Goal: Task Accomplishment & Management: Manage account settings

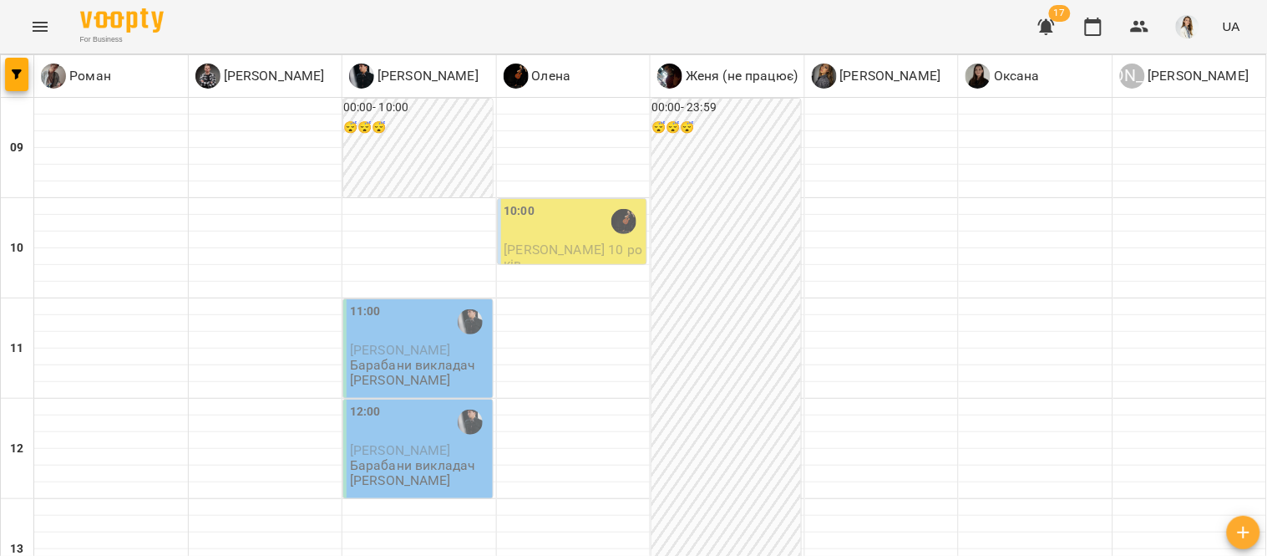
scroll to position [322, 0]
click at [45, 34] on icon "Menu" at bounding box center [40, 27] width 20 height 20
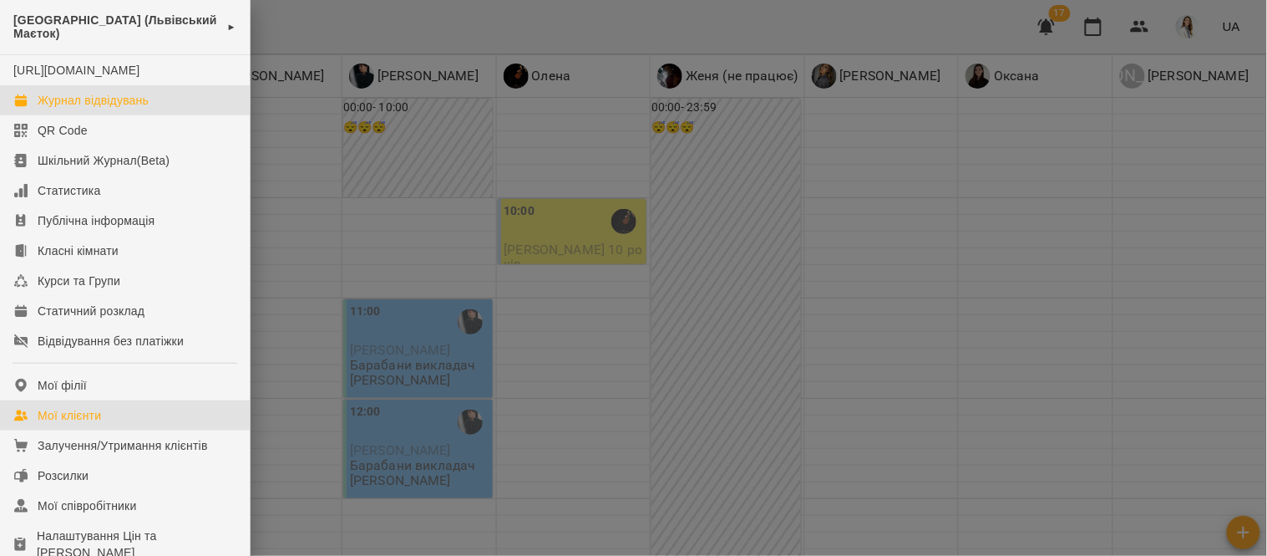
click at [124, 430] on link "Мої клієнти" at bounding box center [125, 415] width 250 height 30
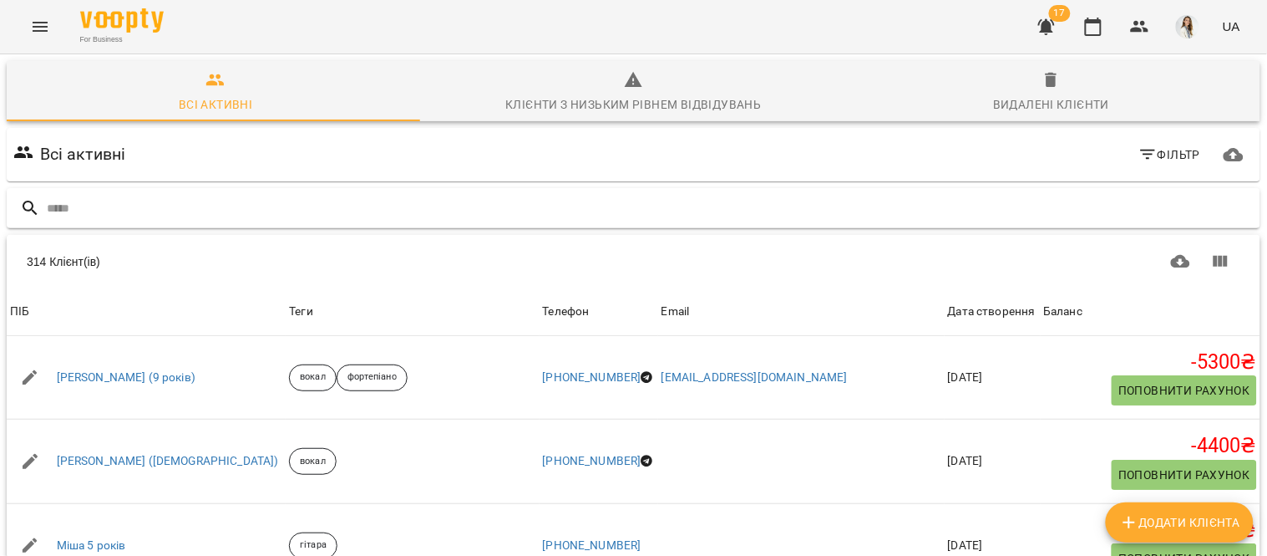
click at [48, 196] on input "text" at bounding box center [650, 209] width 1207 height 28
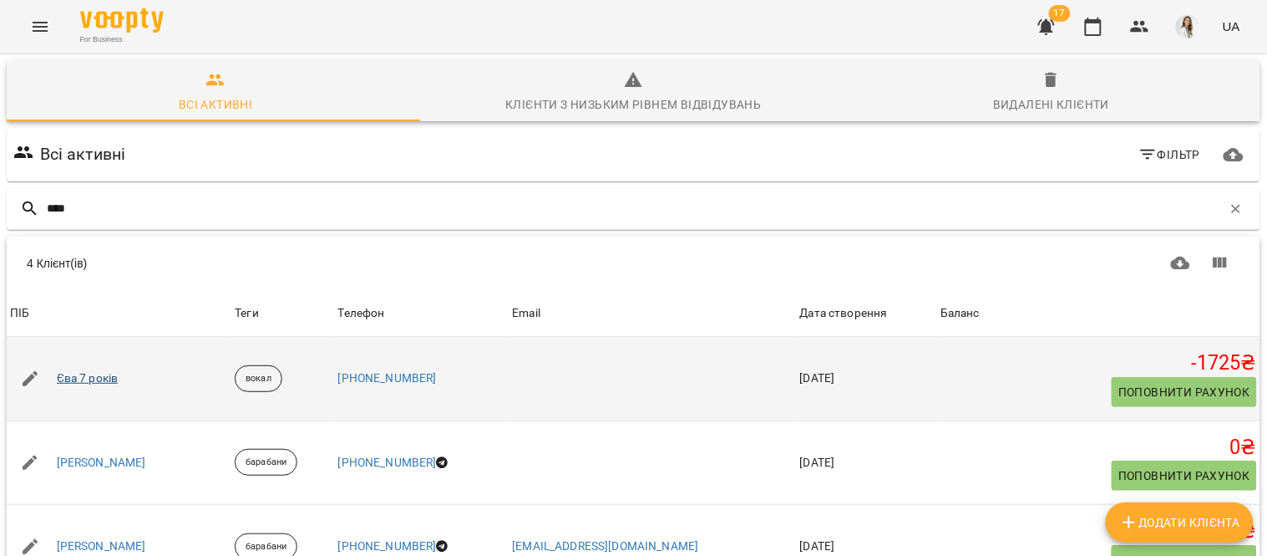
type input "***"
click at [82, 378] on link "Єва 7 років" at bounding box center [88, 378] width 62 height 17
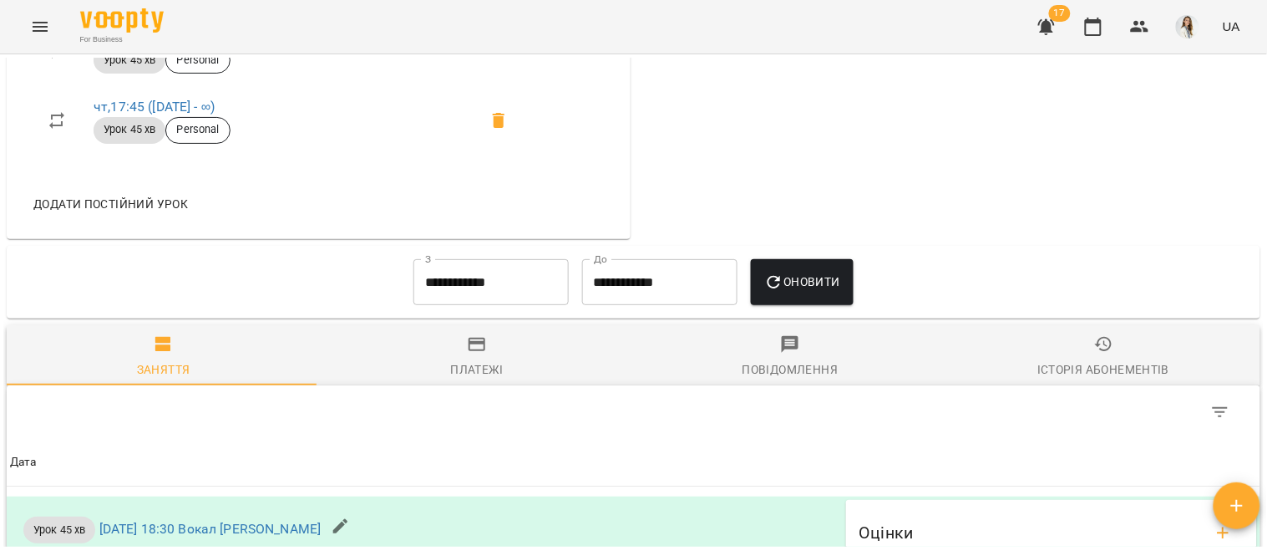
scroll to position [889, 0]
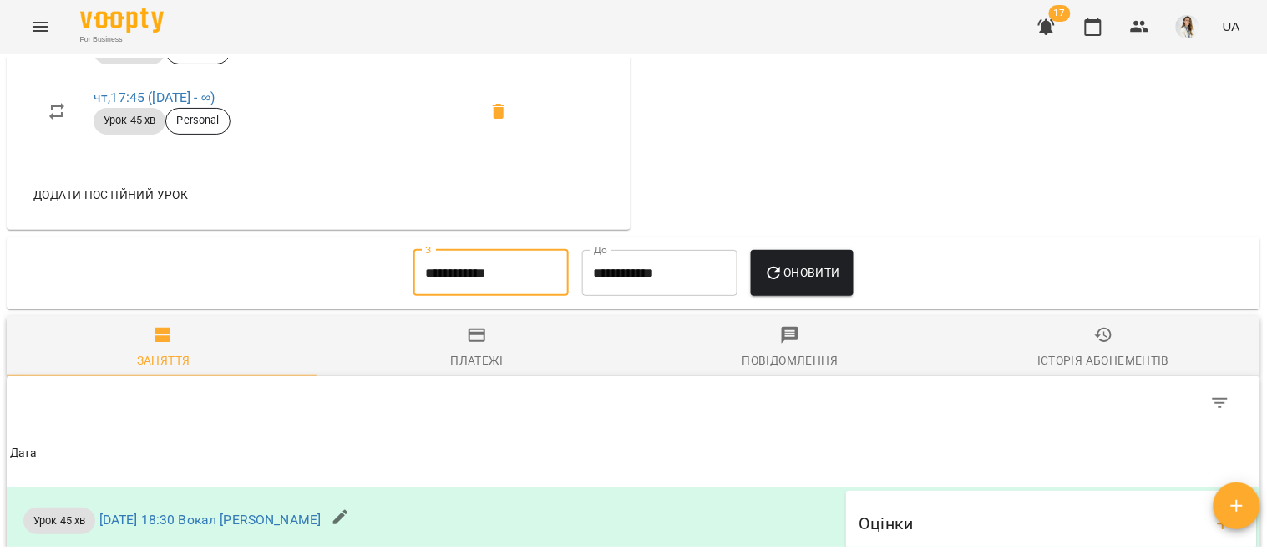
click at [533, 294] on input "**********" at bounding box center [491, 273] width 155 height 47
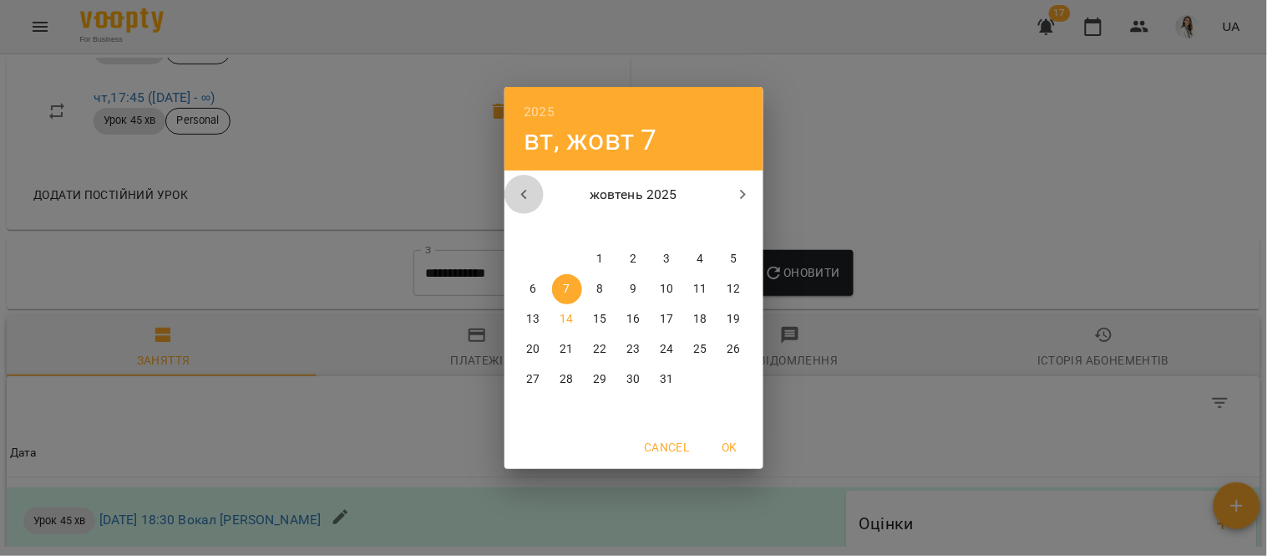
click at [527, 189] on icon "button" at bounding box center [525, 195] width 20 height 20
click at [522, 189] on icon "button" at bounding box center [525, 195] width 20 height 20
click at [660, 261] on span "1" at bounding box center [668, 259] width 30 height 17
type input "**********"
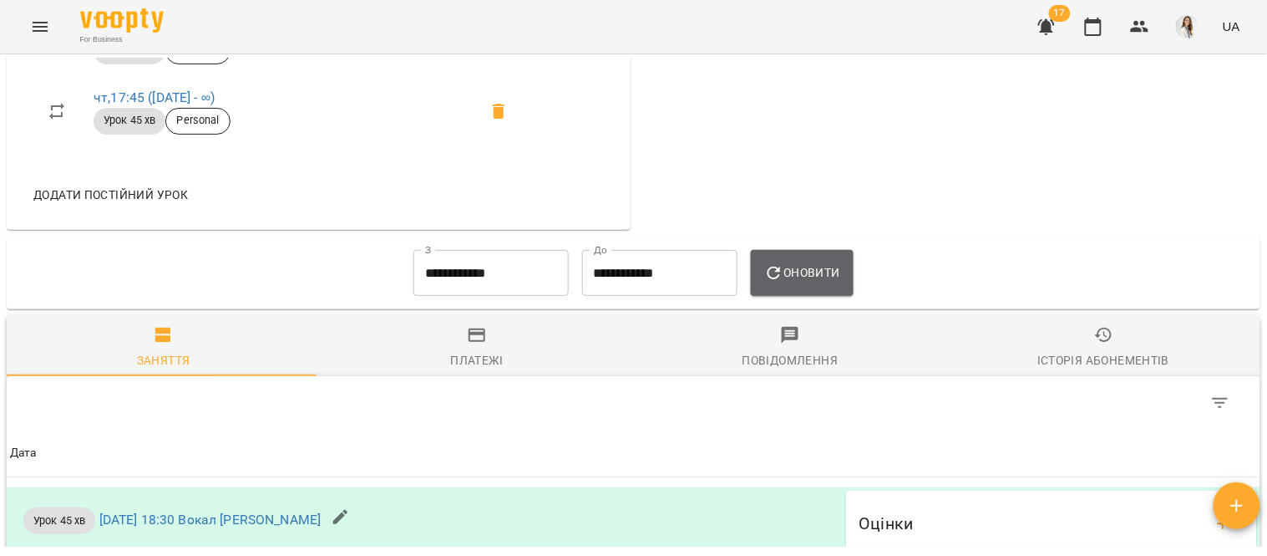
click at [790, 277] on span "Оновити" at bounding box center [803, 272] width 76 height 20
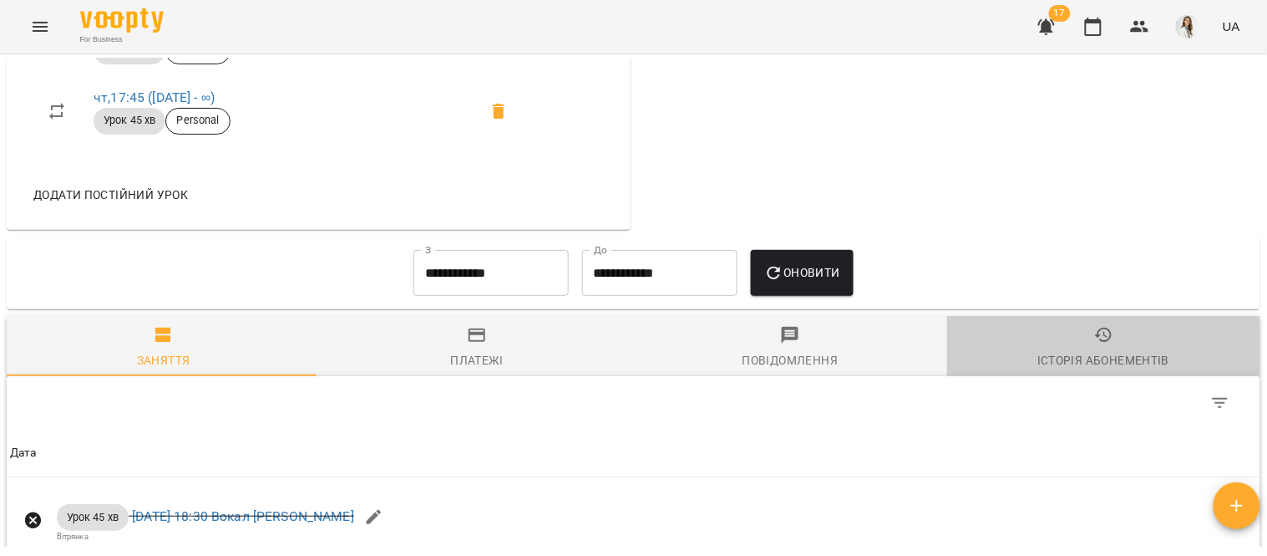
click at [1120, 357] on div "Історія абонементів" at bounding box center [1104, 360] width 132 height 20
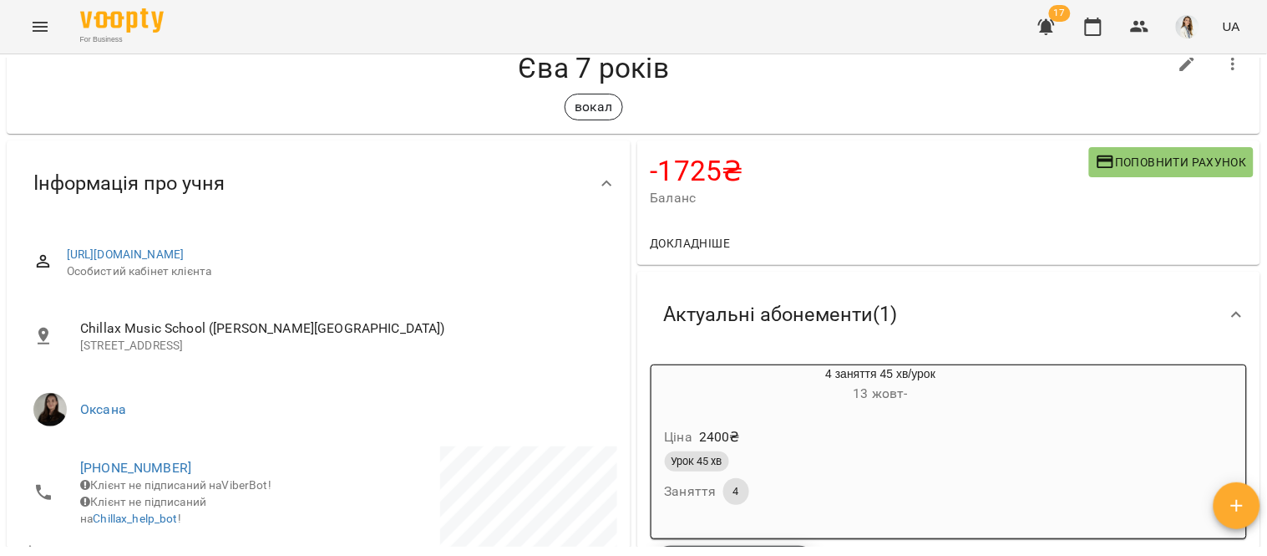
scroll to position [37, 0]
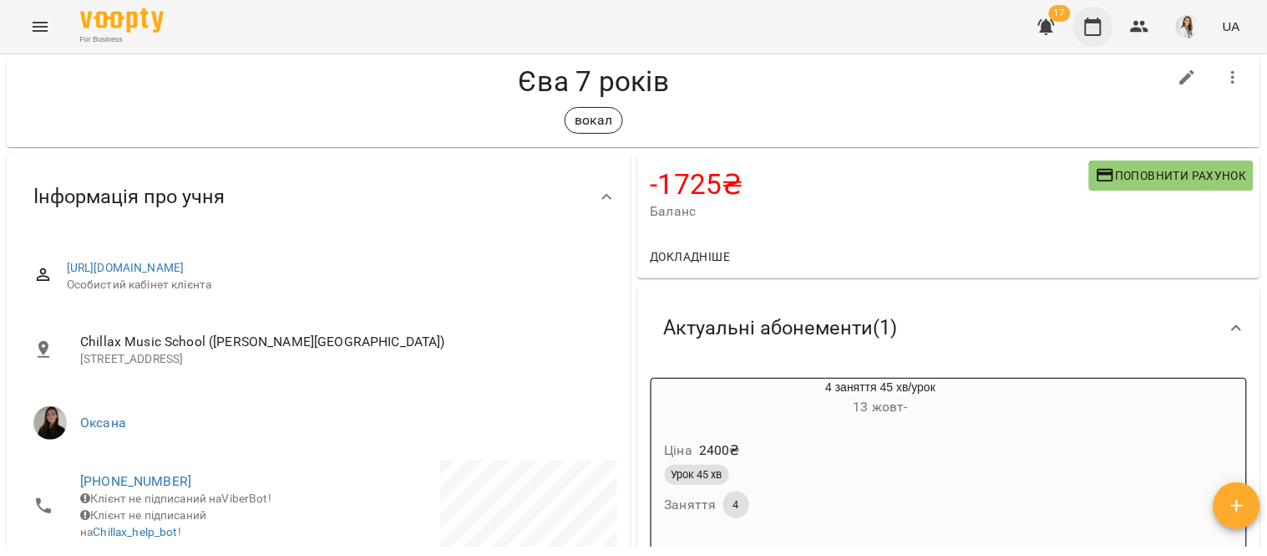
click at [1079, 28] on button "button" at bounding box center [1094, 27] width 40 height 40
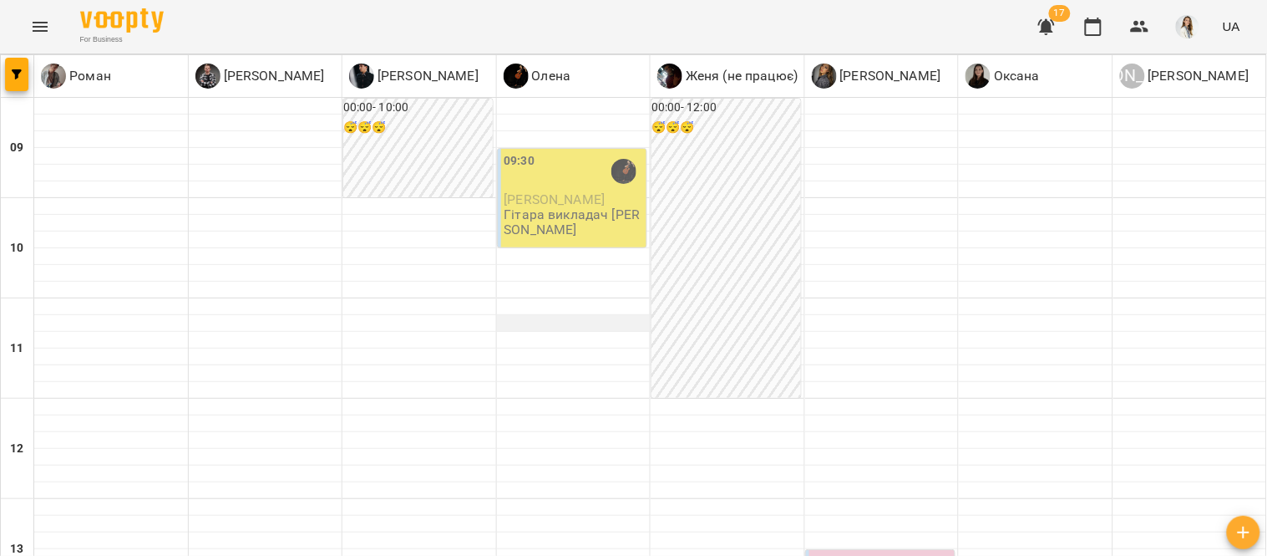
scroll to position [956, 0]
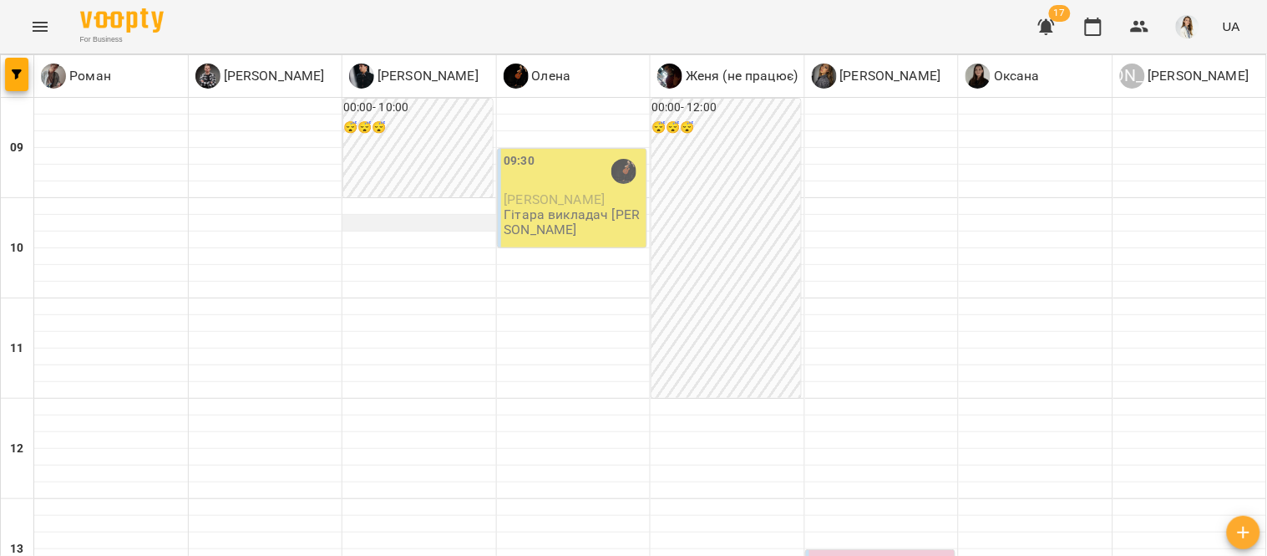
scroll to position [689, 0]
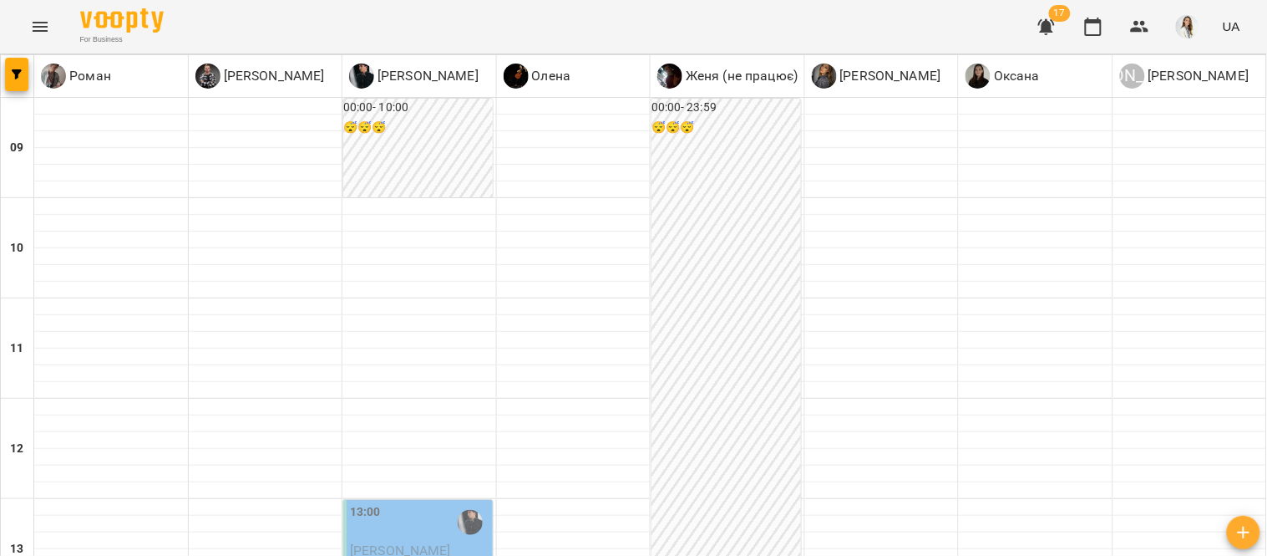
scroll to position [535, 0]
click at [43, 26] on icon "Menu" at bounding box center [40, 27] width 15 height 10
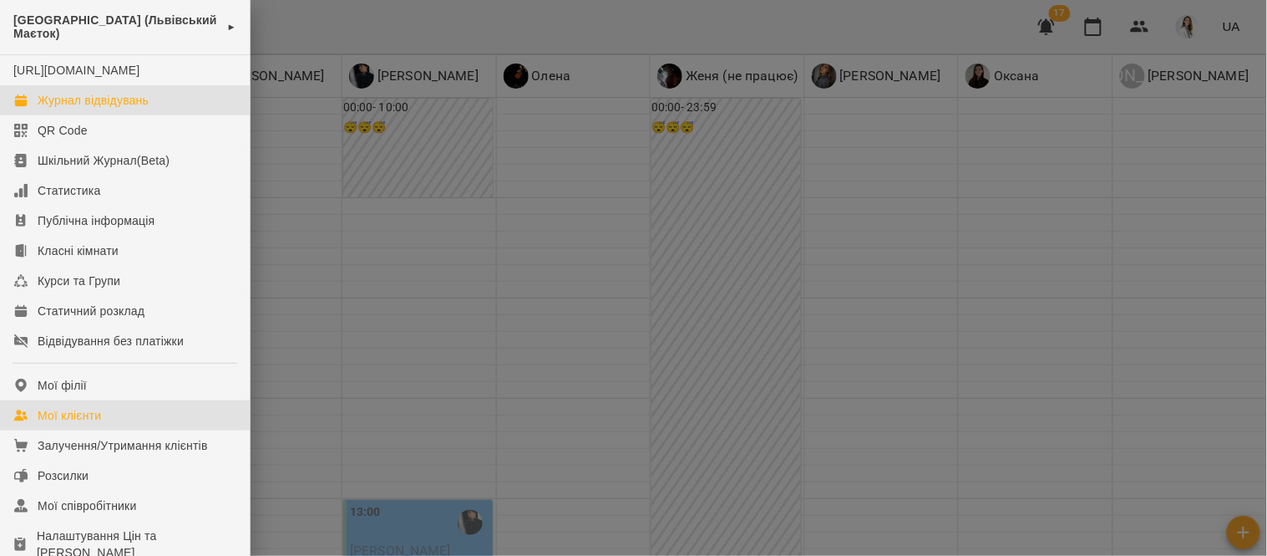
click at [129, 430] on link "Мої клієнти" at bounding box center [125, 415] width 250 height 30
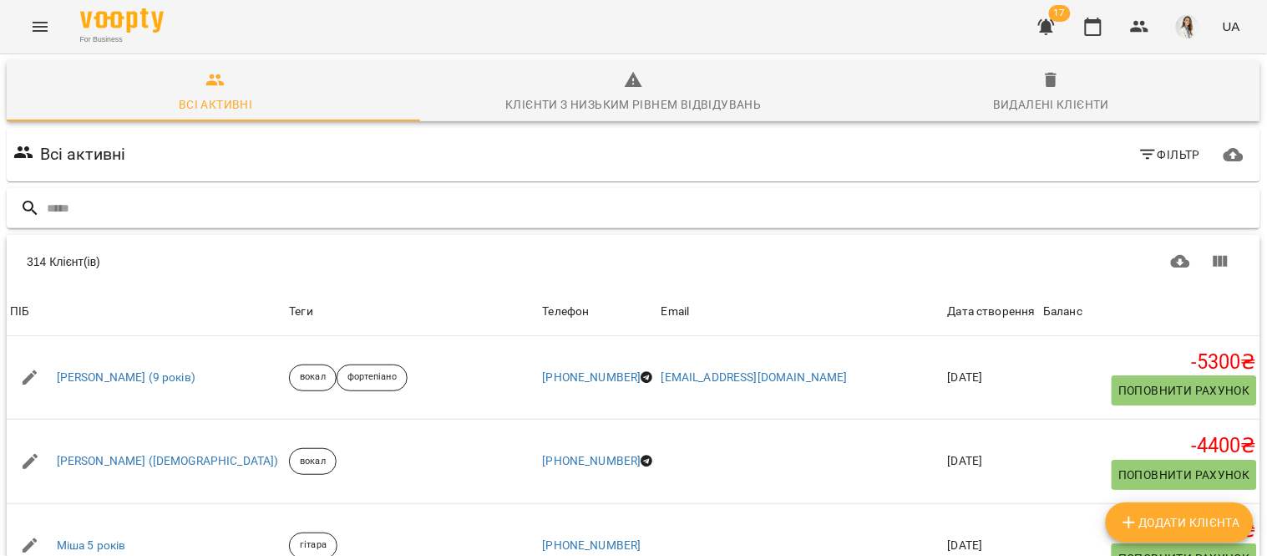
click at [51, 207] on input "text" at bounding box center [650, 209] width 1207 height 28
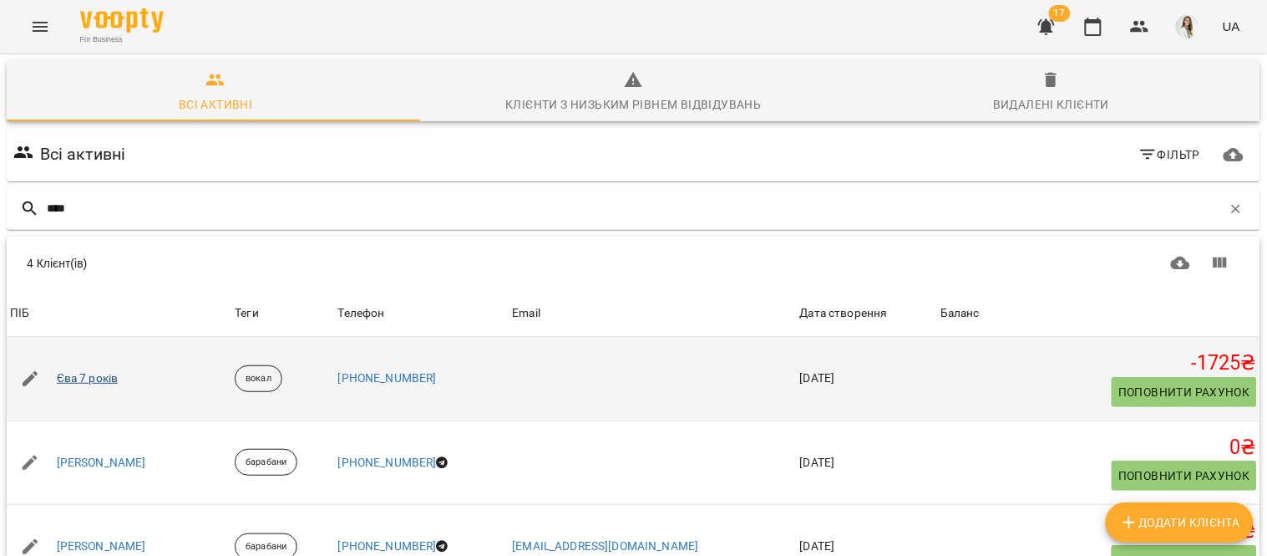
type input "***"
click at [85, 378] on link "Єва 7 років" at bounding box center [88, 378] width 62 height 17
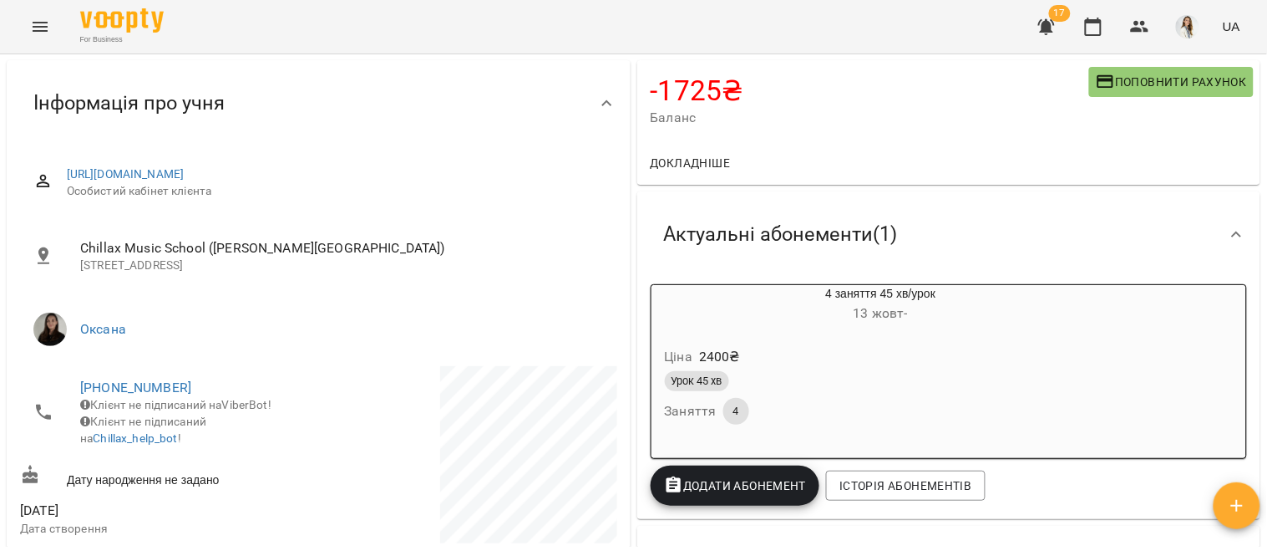
scroll to position [119, 0]
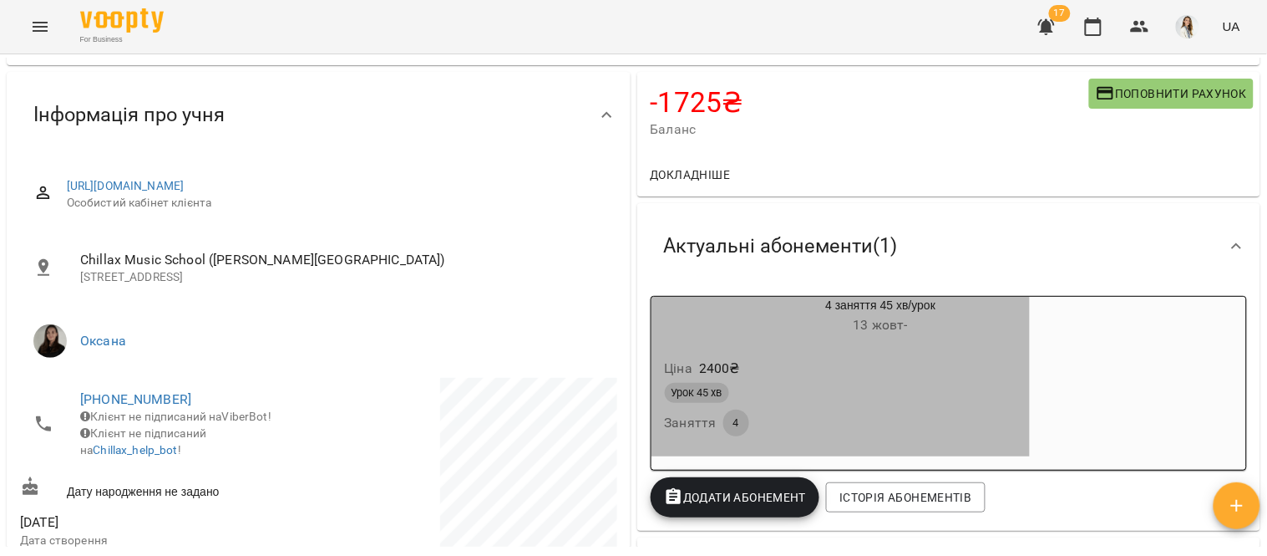
click at [904, 368] on div "Ціна 2400 ₴" at bounding box center [841, 368] width 359 height 30
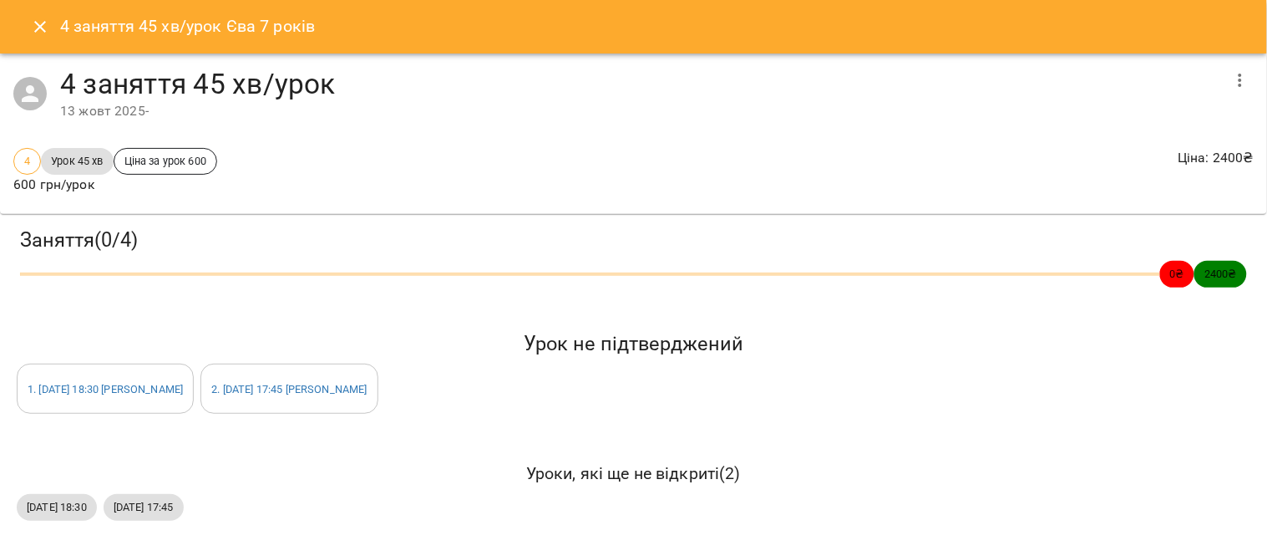
scroll to position [1, 0]
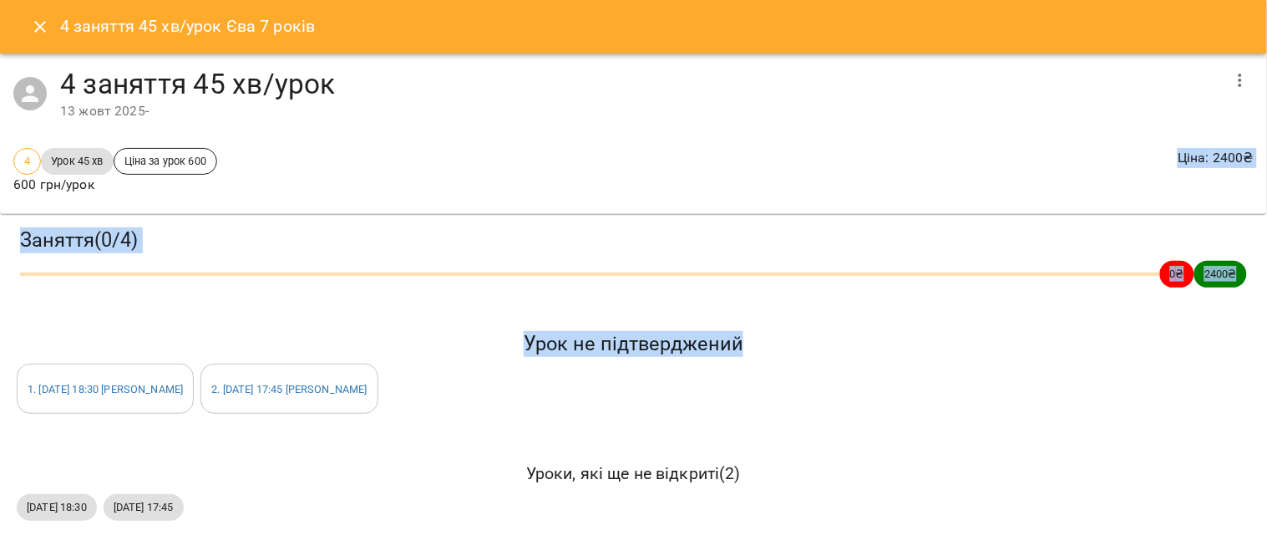
drag, startPoint x: 641, startPoint y: 177, endPoint x: 824, endPoint y: 376, distance: 270.2
click at [824, 376] on div "4 заняття 45 хв/урок [DATE] - 4 Урок 45 хв Ціна за урок 600 600 грн/урок Ціна :…" at bounding box center [633, 295] width 1267 height 484
click at [39, 23] on icon "Close" at bounding box center [40, 27] width 20 height 20
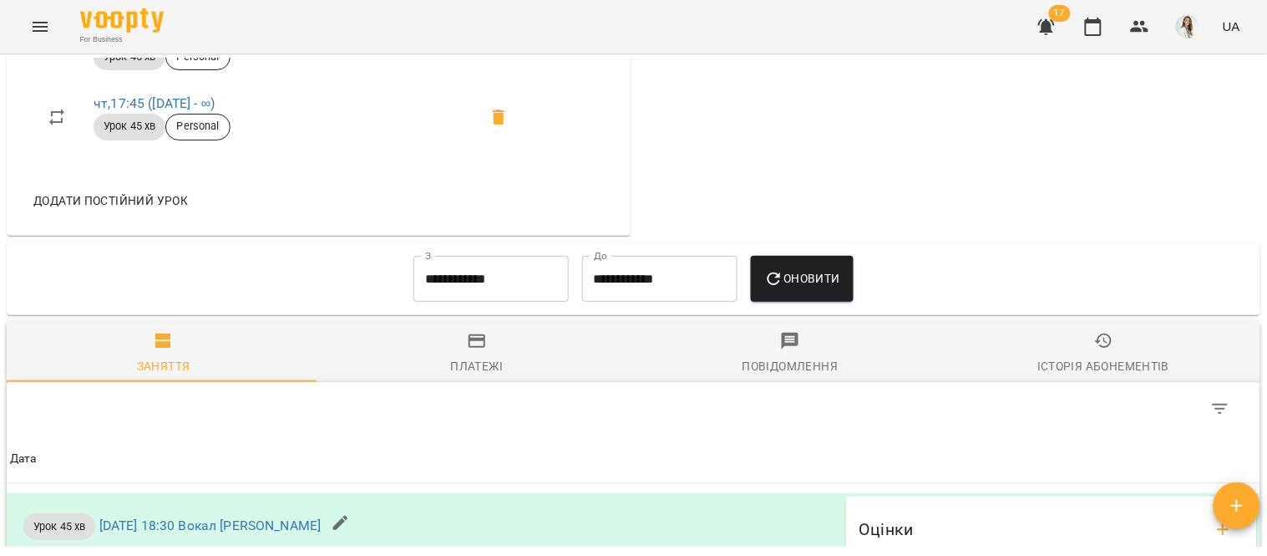
scroll to position [907, 0]
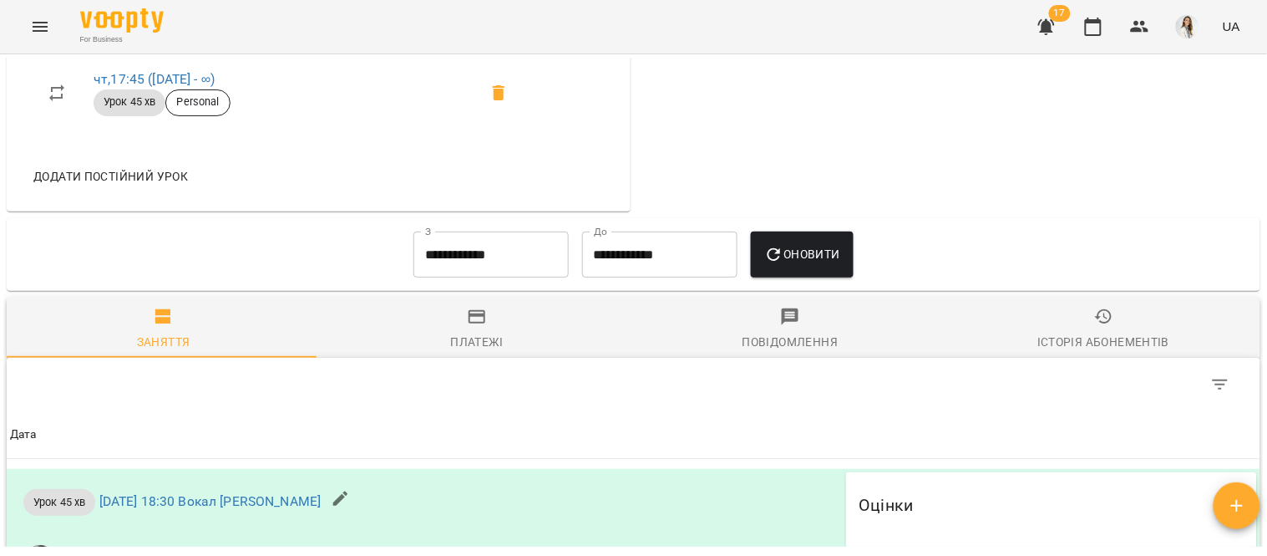
click at [535, 269] on input "**********" at bounding box center [491, 254] width 155 height 47
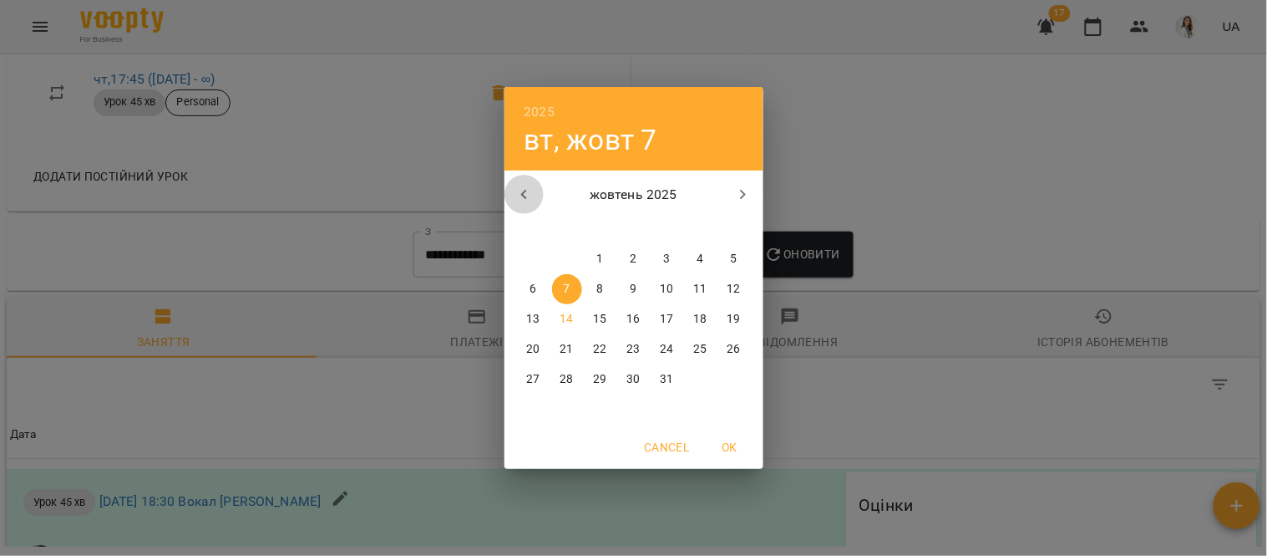
click at [520, 195] on icon "button" at bounding box center [525, 195] width 20 height 20
click at [531, 260] on p "1" at bounding box center [533, 259] width 7 height 17
type input "**********"
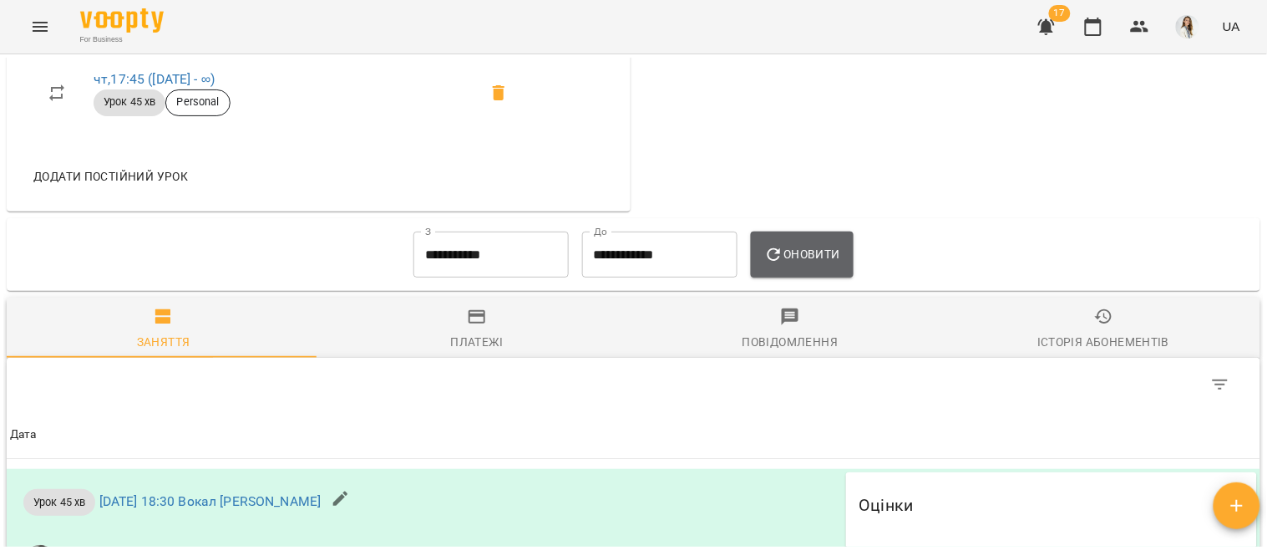
click at [803, 262] on span "Оновити" at bounding box center [803, 254] width 76 height 20
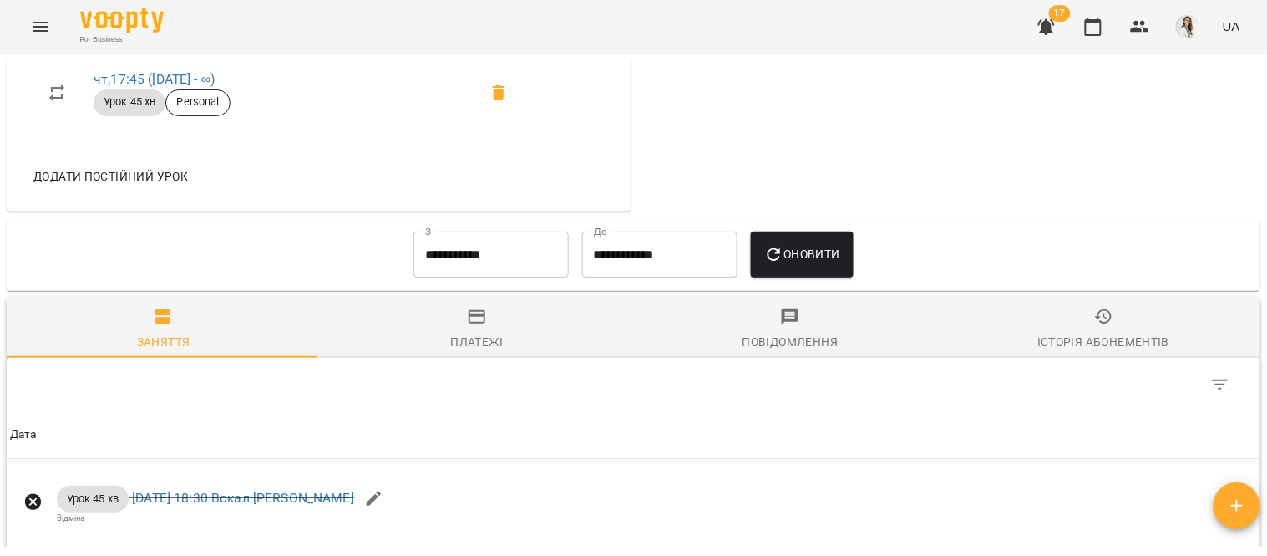
click at [487, 319] on span "Платежі" at bounding box center [476, 329] width 293 height 45
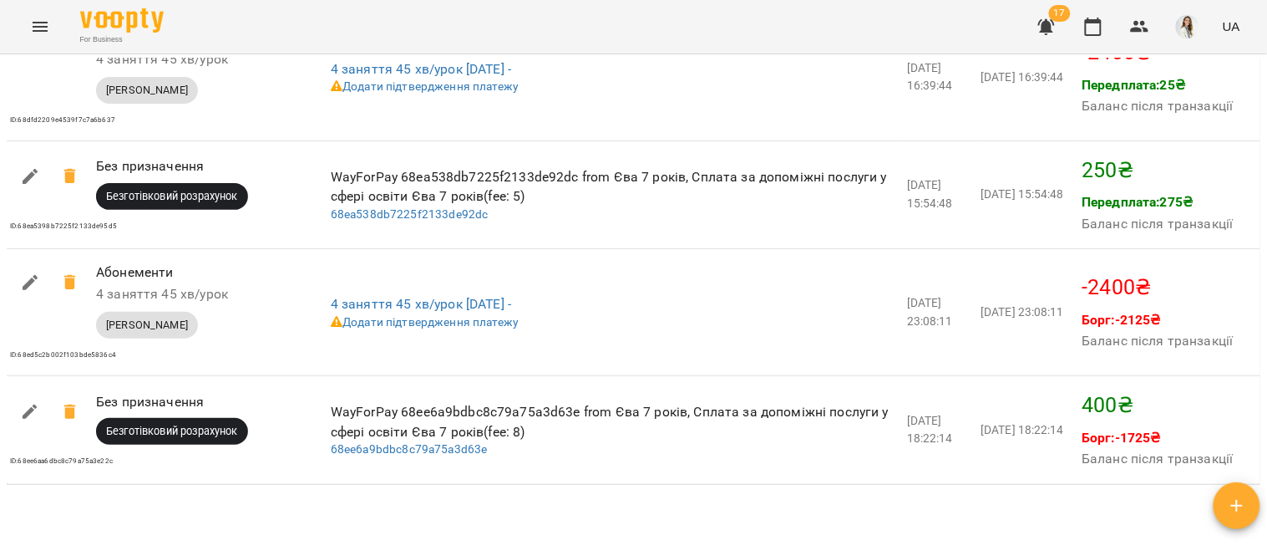
scroll to position [2616, 0]
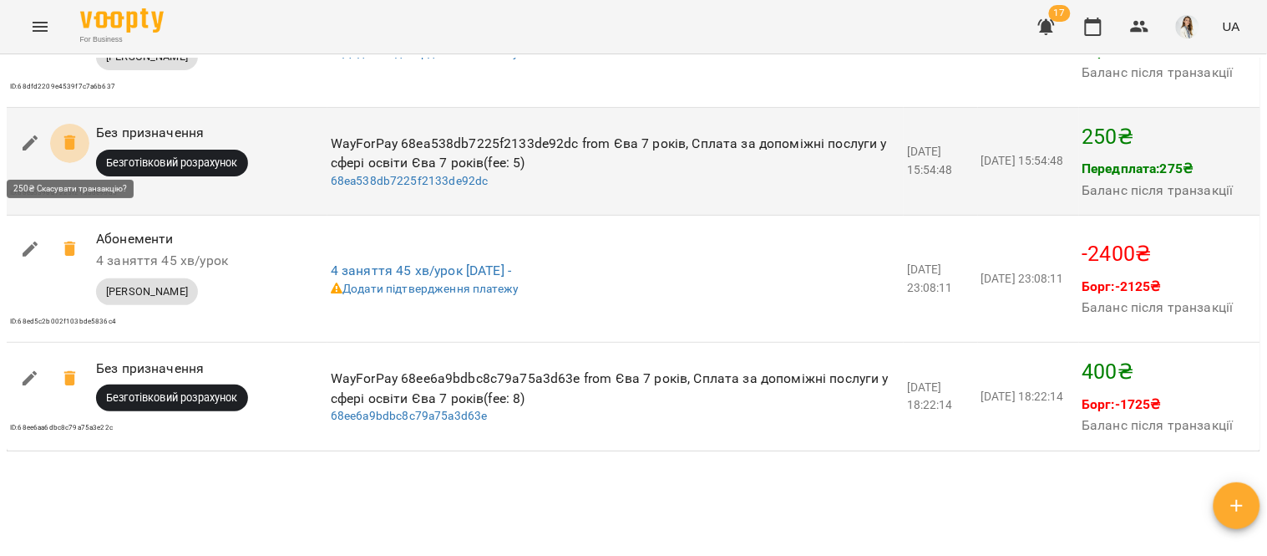
click at [64, 144] on icon at bounding box center [70, 143] width 20 height 20
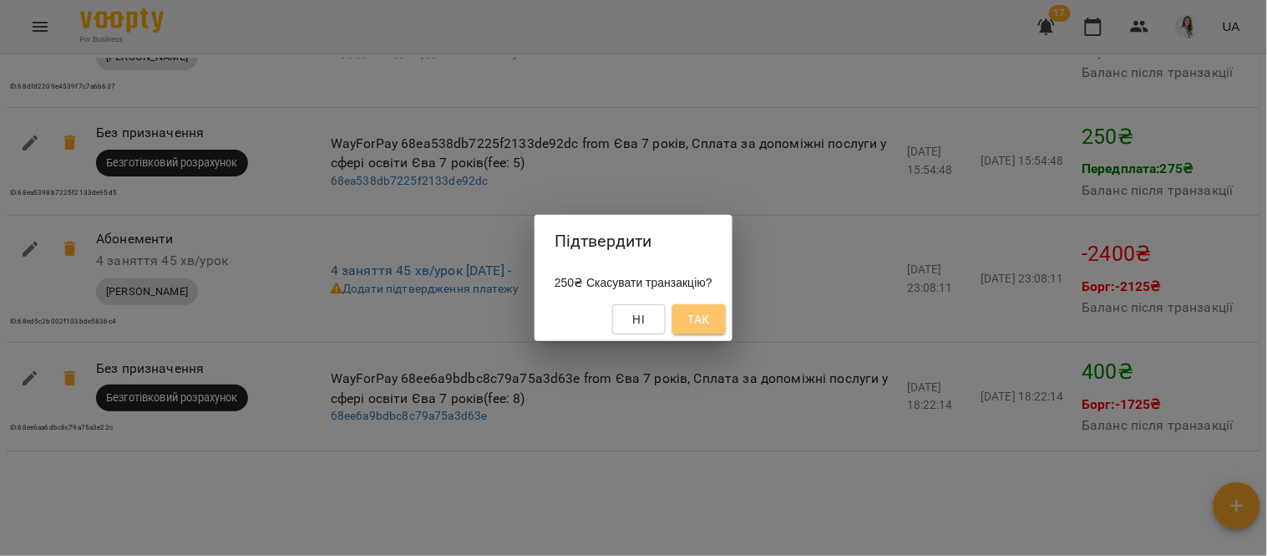
click at [700, 326] on span "Так" at bounding box center [699, 319] width 22 height 20
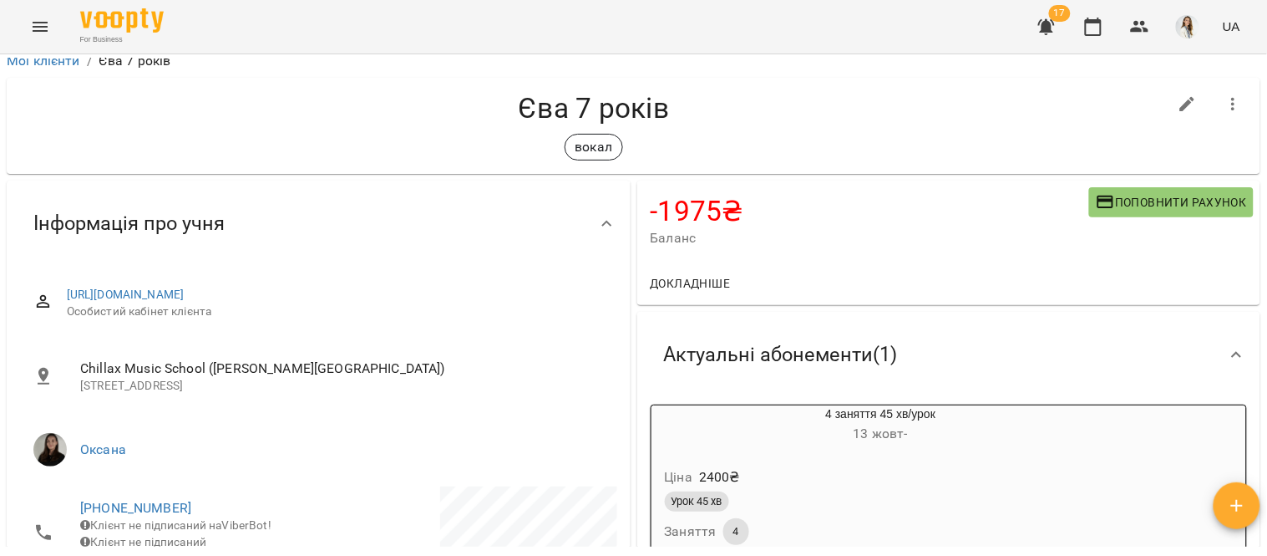
scroll to position [0, 0]
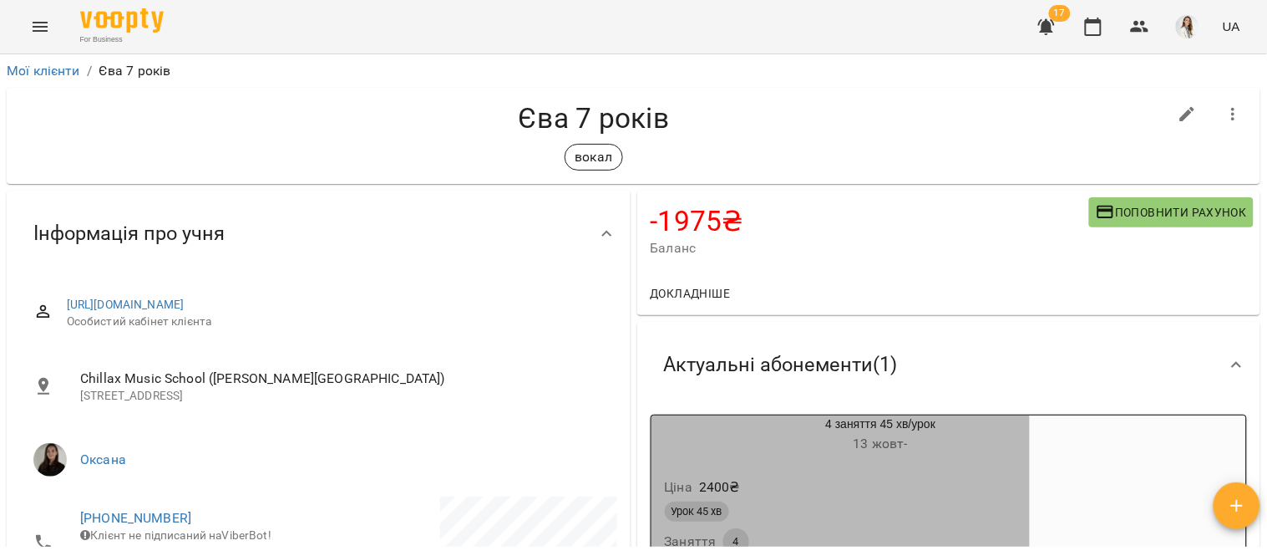
click at [899, 474] on div "Ціна 2400 ₴" at bounding box center [841, 487] width 359 height 30
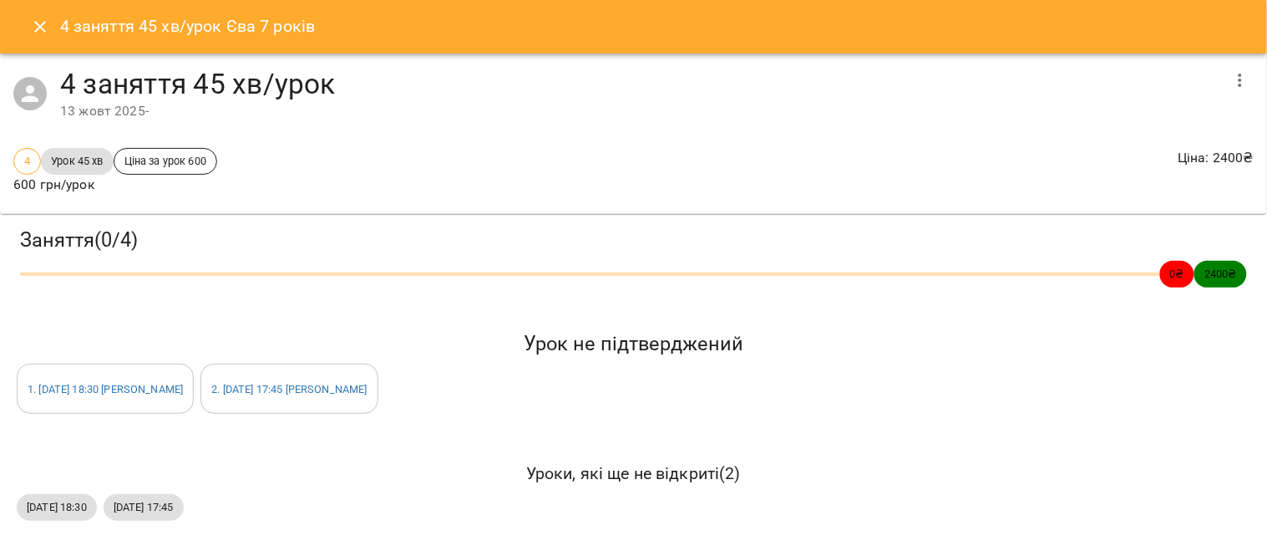
click at [1231, 76] on icon "button" at bounding box center [1241, 80] width 20 height 20
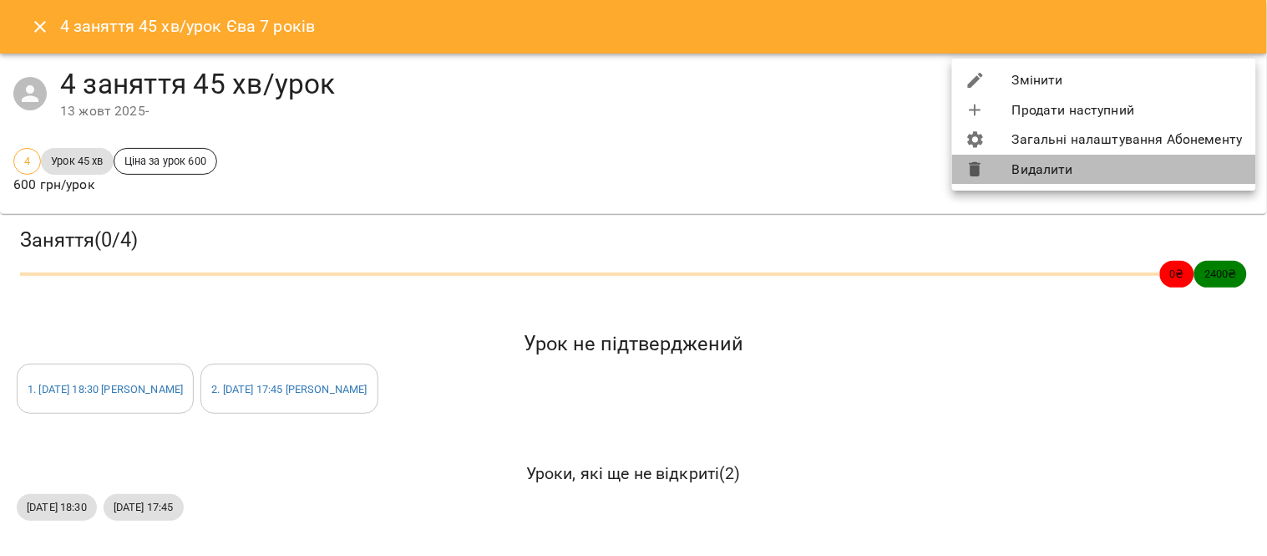
click at [1122, 172] on li "Видалити" at bounding box center [1104, 170] width 304 height 30
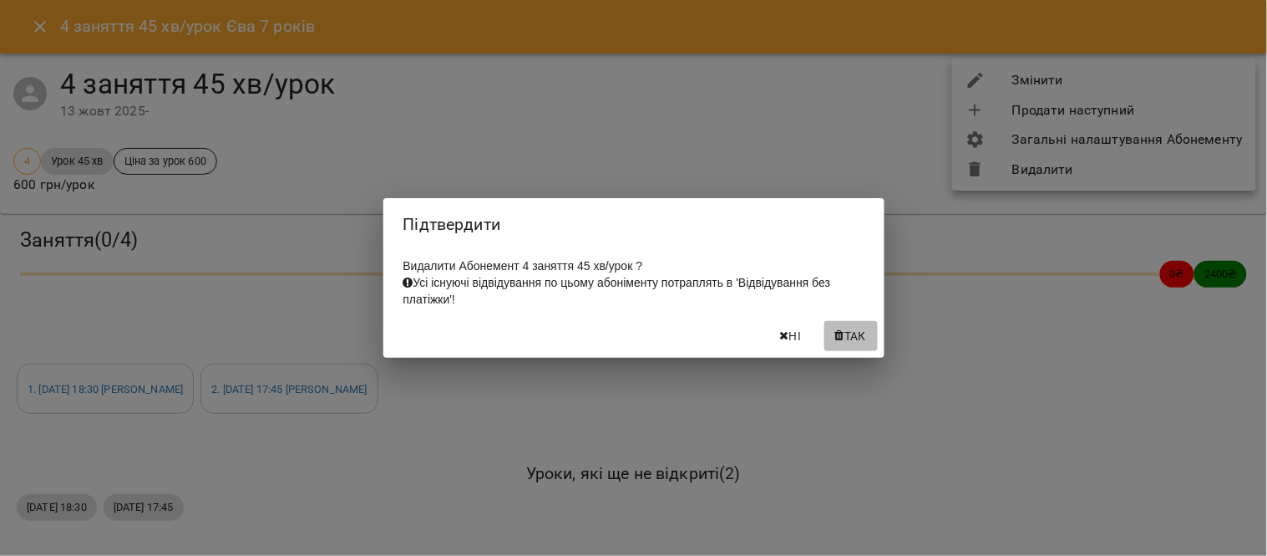
click at [871, 333] on button "Так" at bounding box center [851, 336] width 53 height 30
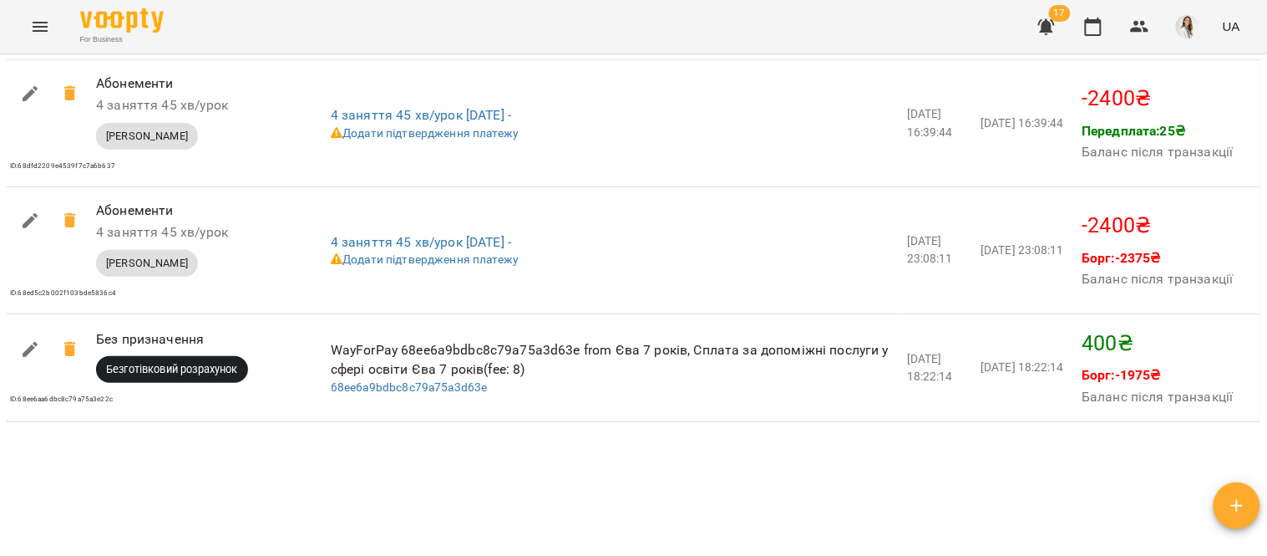
scroll to position [2666, 0]
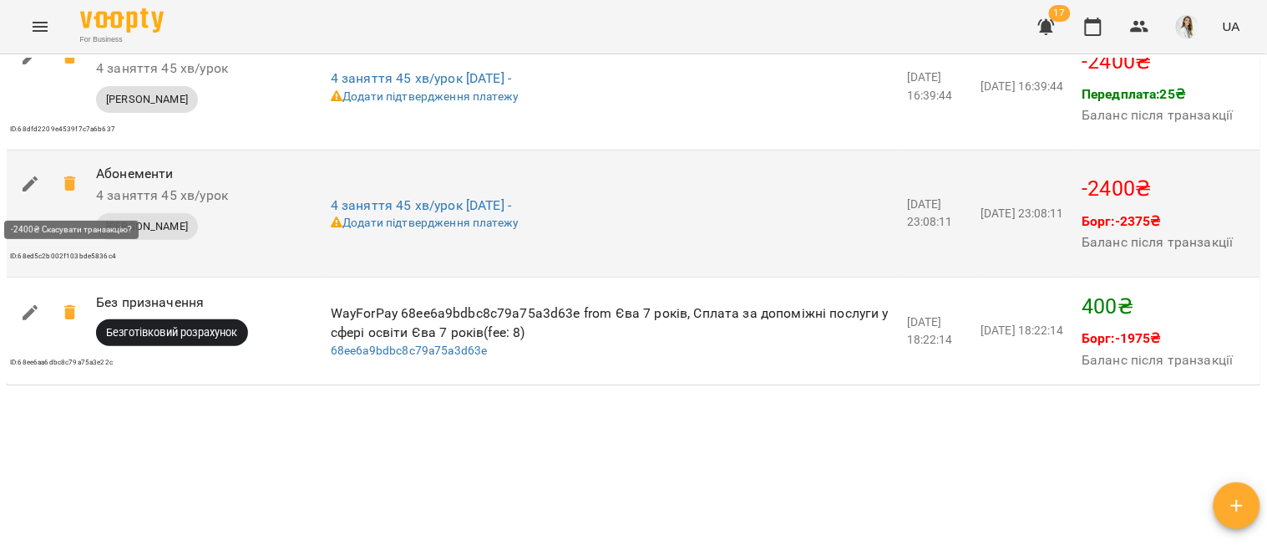
click at [69, 190] on icon at bounding box center [69, 183] width 12 height 15
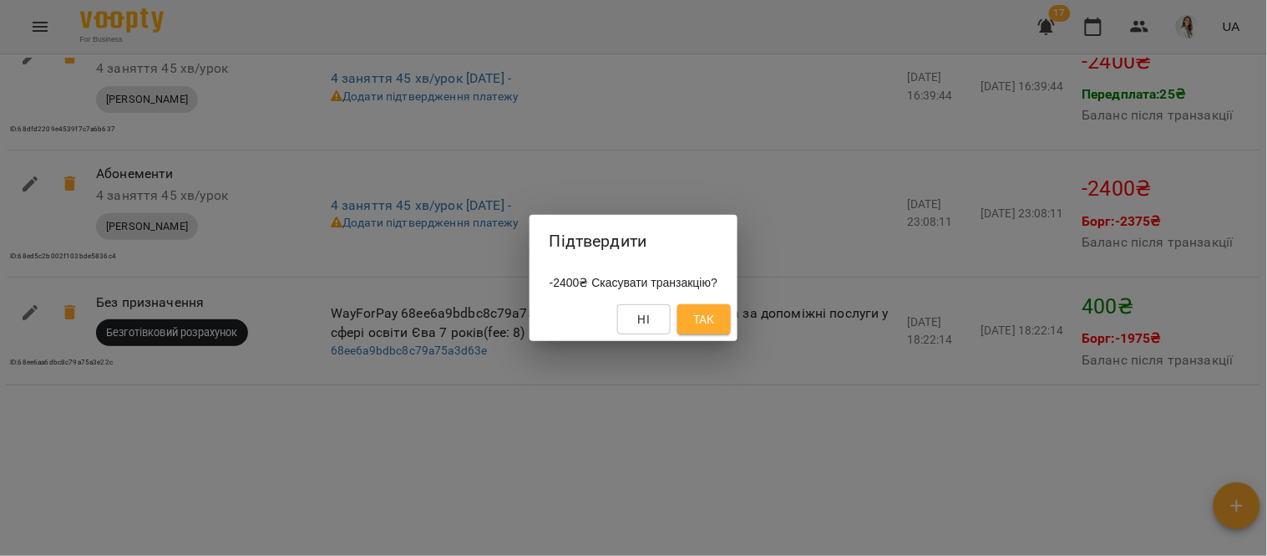
click at [715, 321] on span "Так" at bounding box center [704, 319] width 22 height 20
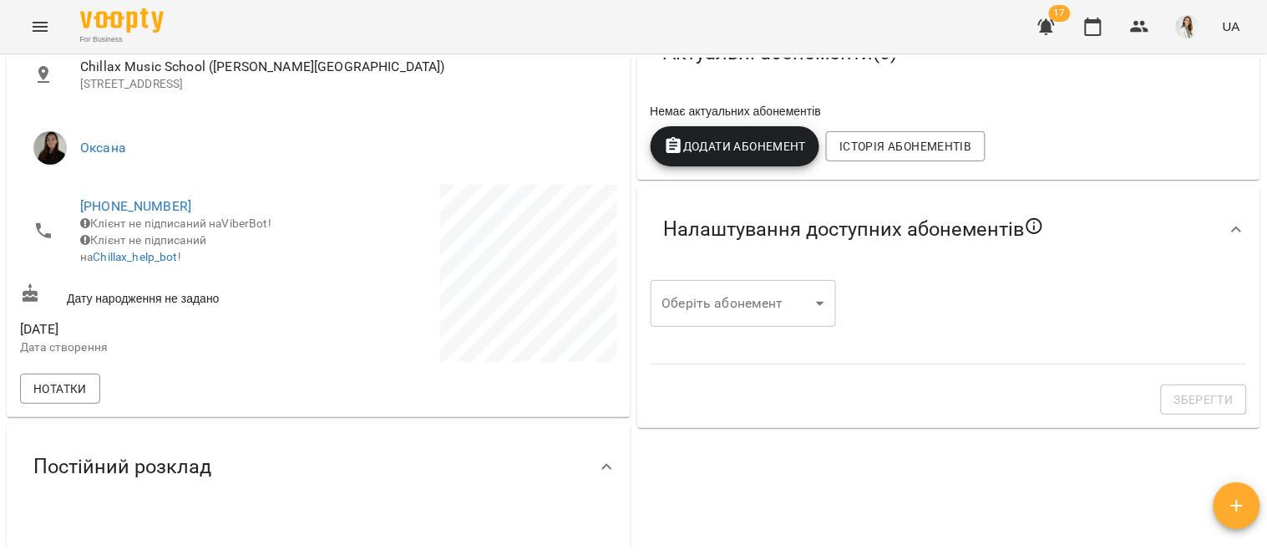
scroll to position [294, 0]
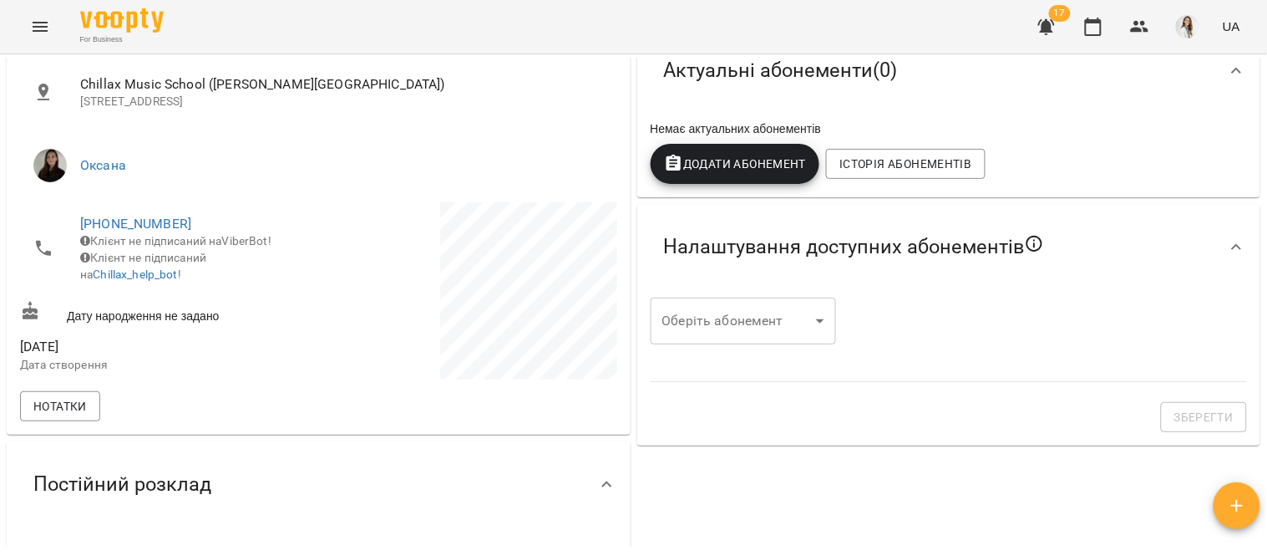
drag, startPoint x: 822, startPoint y: 124, endPoint x: 819, endPoint y: 32, distance: 92.0
click at [822, 90] on div "Актуальні абонементи ( 0 ) Немає актуальних абонементів Додати Абонемент Історі…" at bounding box center [950, 113] width 624 height 170
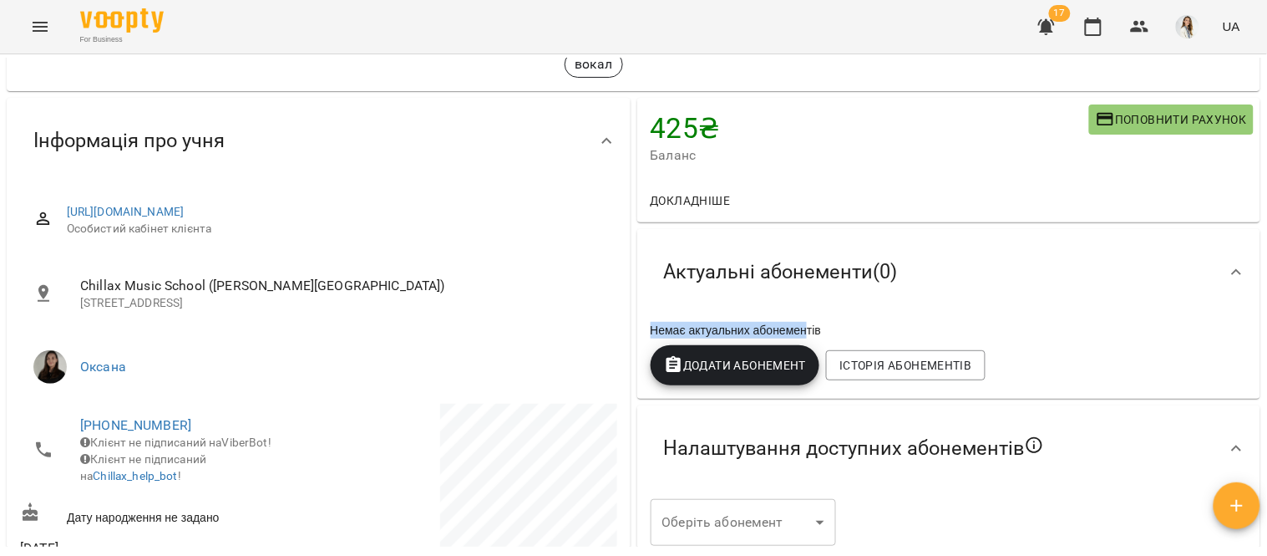
scroll to position [0, 0]
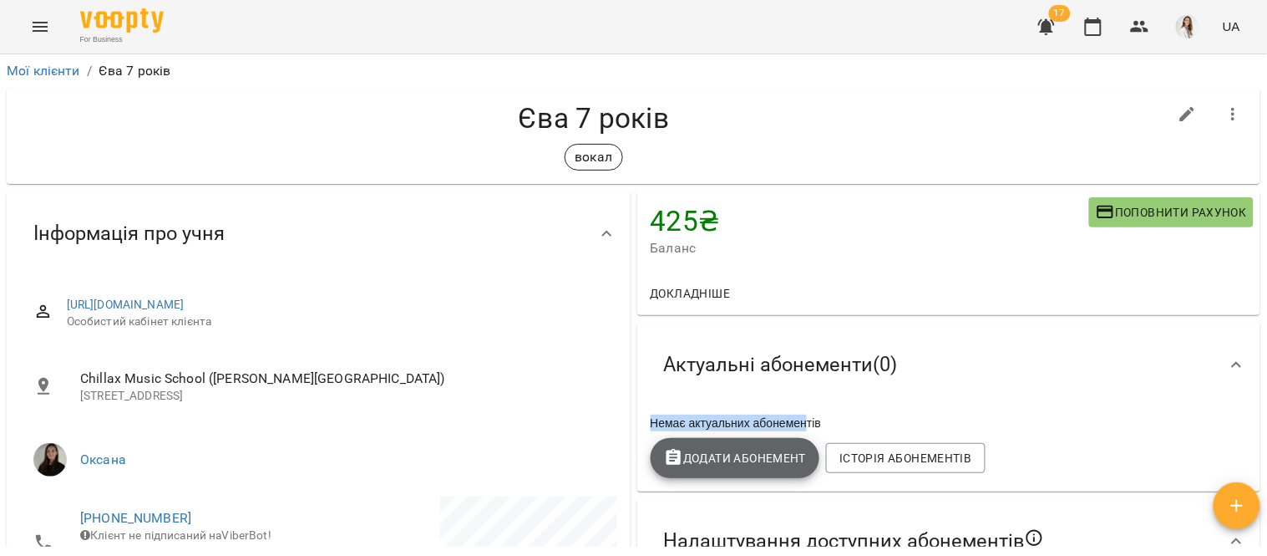
click at [736, 454] on span "Додати Абонемент" at bounding box center [735, 458] width 143 height 20
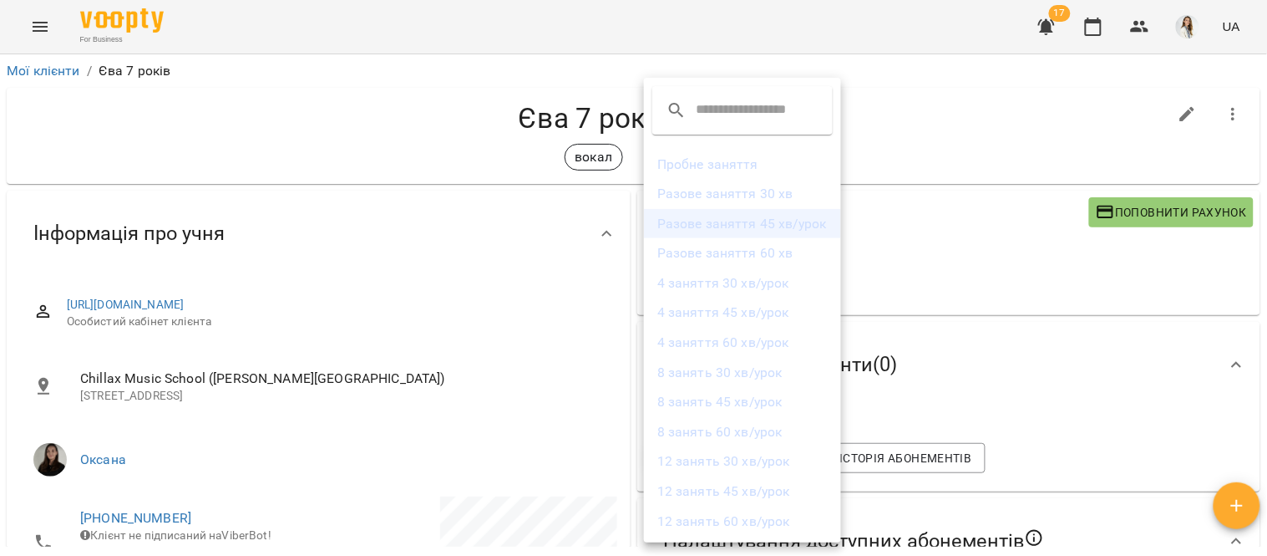
click at [760, 223] on li "Разове заняття 45 хв/урок" at bounding box center [742, 224] width 197 height 30
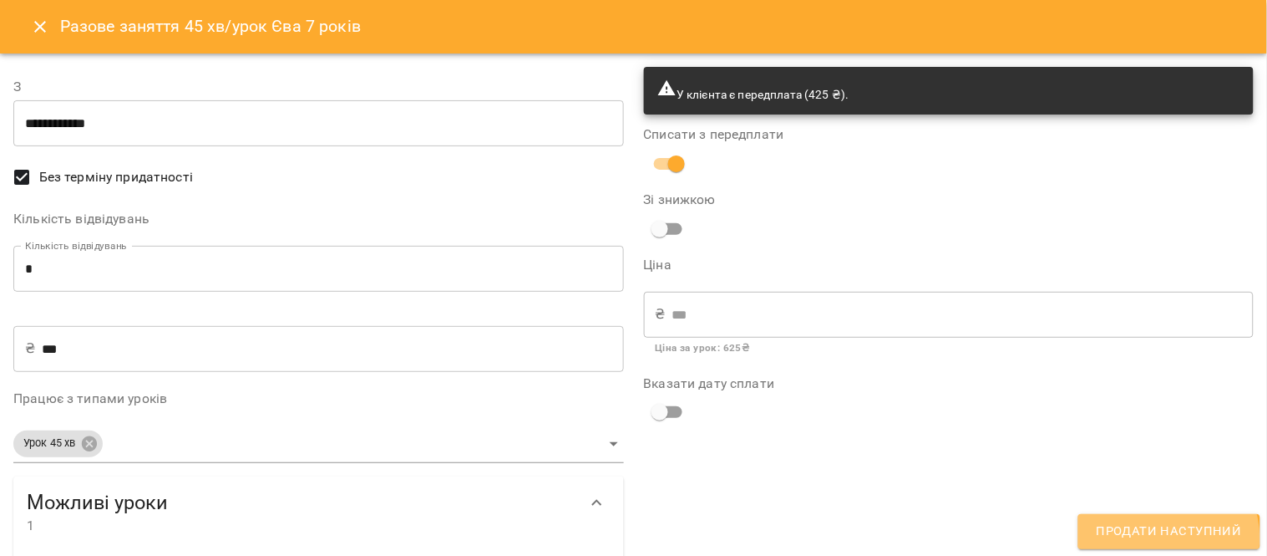
click at [1168, 538] on span "Продати наступний" at bounding box center [1169, 532] width 145 height 22
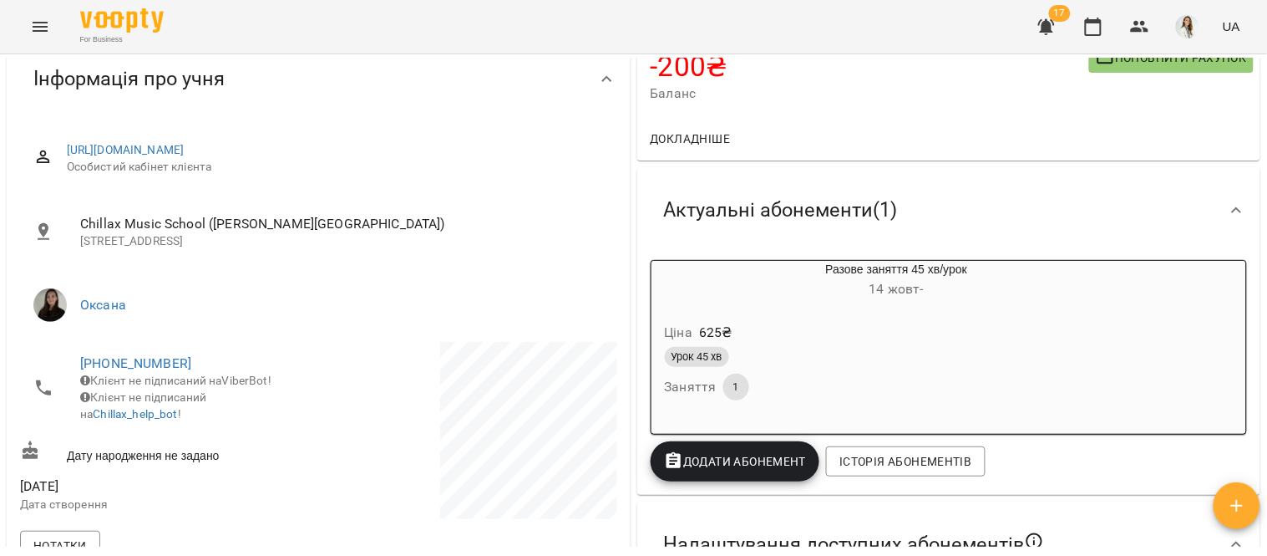
scroll to position [178, 0]
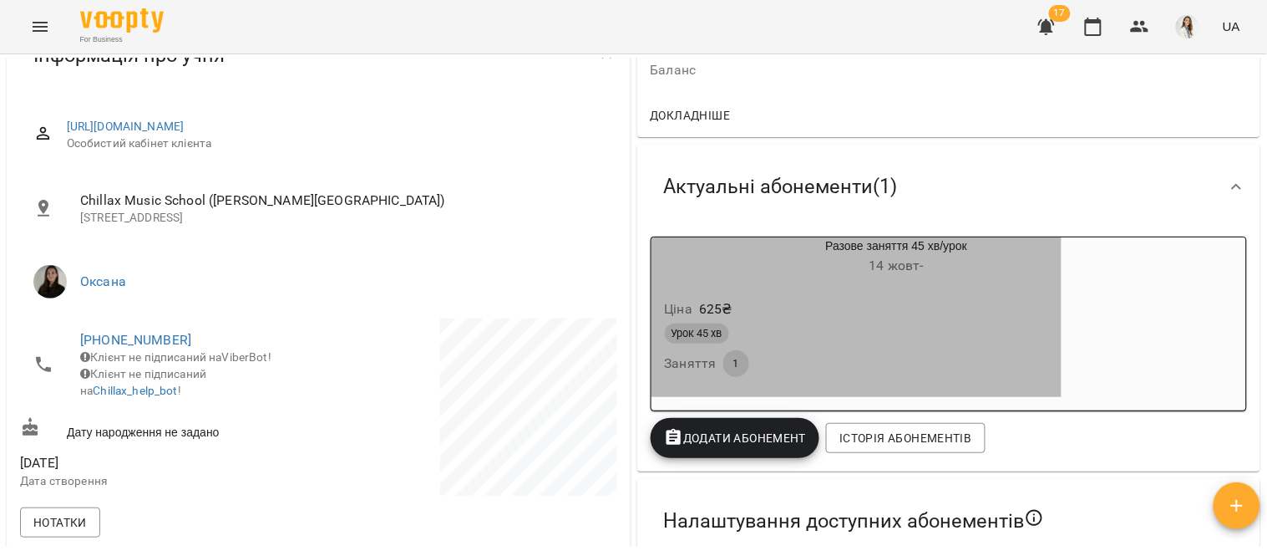
click at [997, 317] on div "Ціна 625 ₴" at bounding box center [857, 309] width 391 height 30
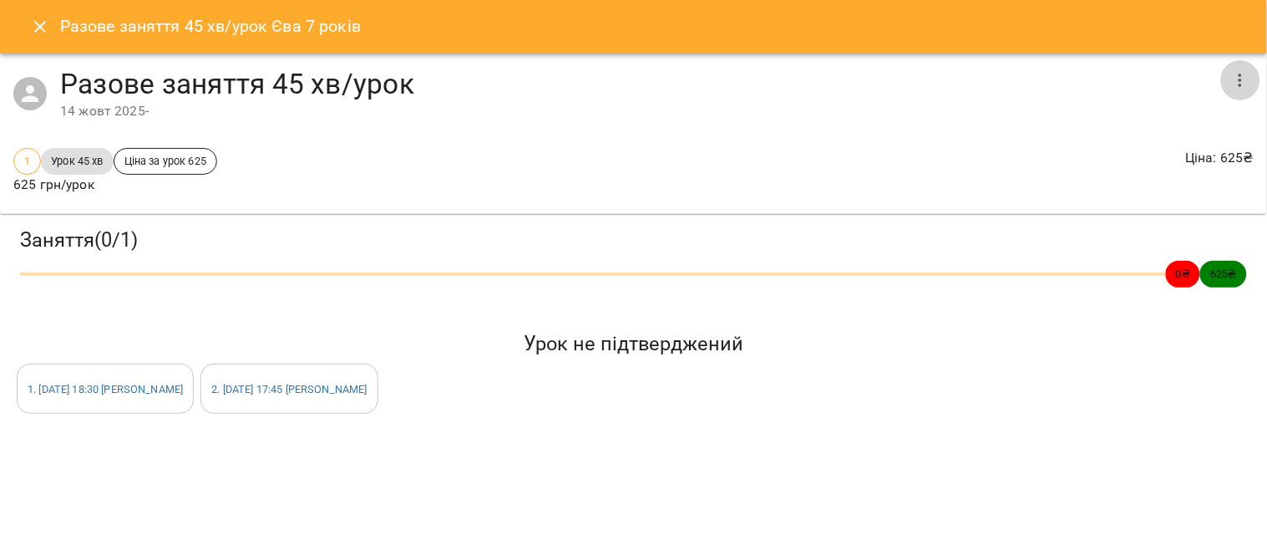
click at [1242, 87] on icon "button" at bounding box center [1241, 80] width 20 height 20
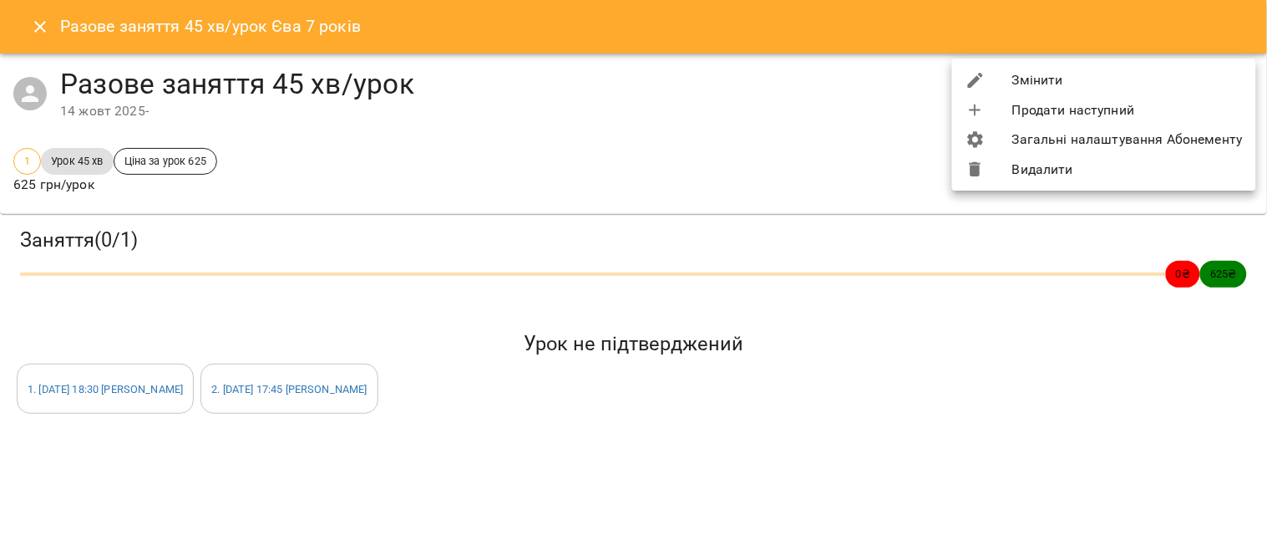
click at [1114, 170] on li "Видалити" at bounding box center [1104, 170] width 304 height 30
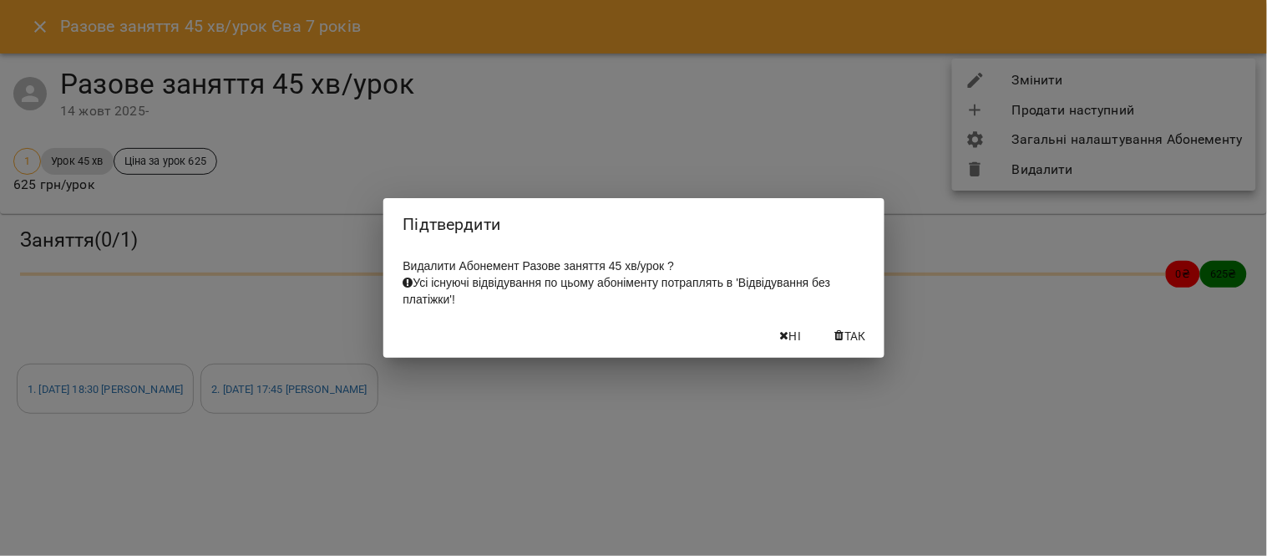
click at [846, 332] on span "Так" at bounding box center [856, 336] width 22 height 20
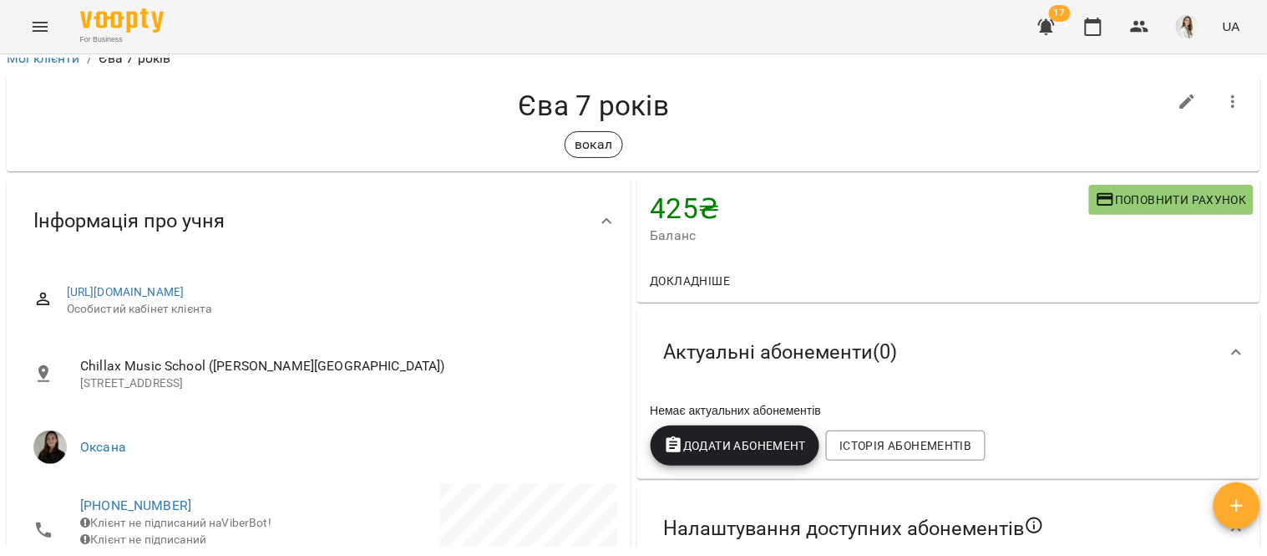
scroll to position [0, 0]
